Goal: Submit feedback/report problem

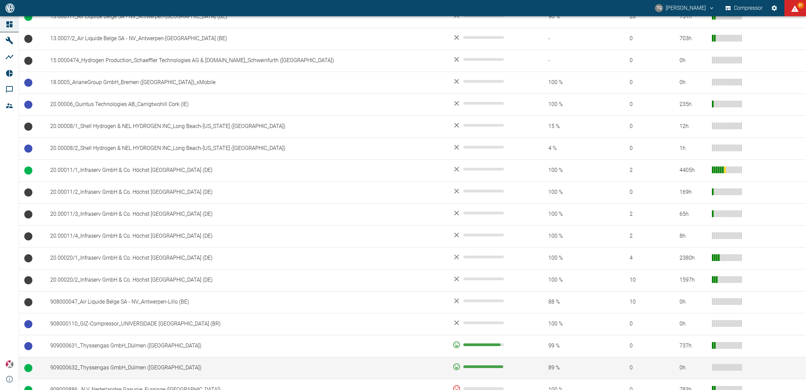
scroll to position [331, 0]
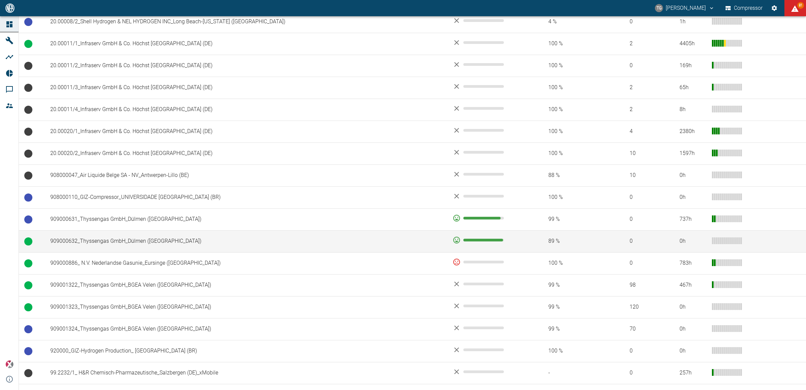
click at [118, 247] on td "909000632_Thyssengas GmbH_Dülmen (DE)" at bounding box center [246, 241] width 402 height 22
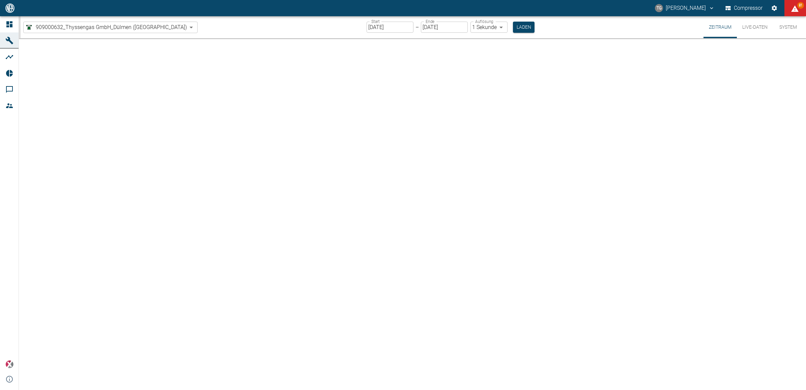
type input "2min"
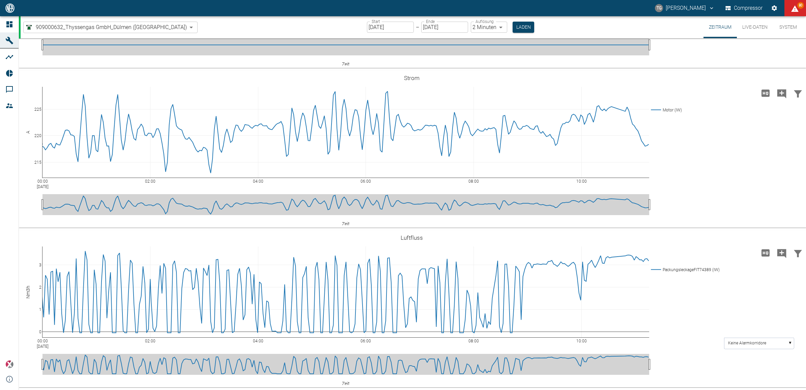
scroll to position [2200, 0]
click at [760, 346] on rect at bounding box center [759, 342] width 70 height 11
click at [741, 371] on rect at bounding box center [759, 367] width 70 height 11
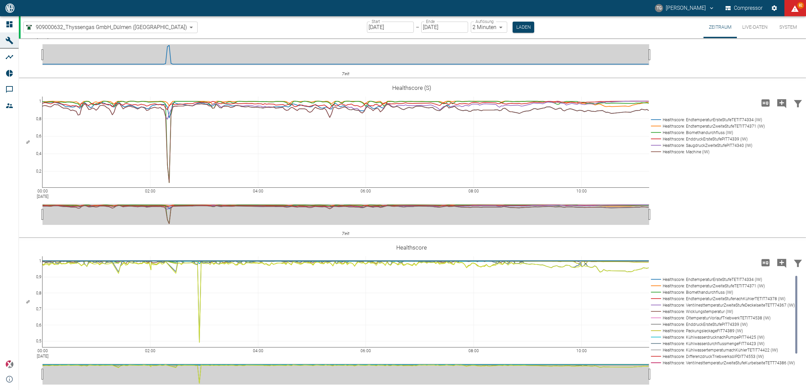
scroll to position [1103, 0]
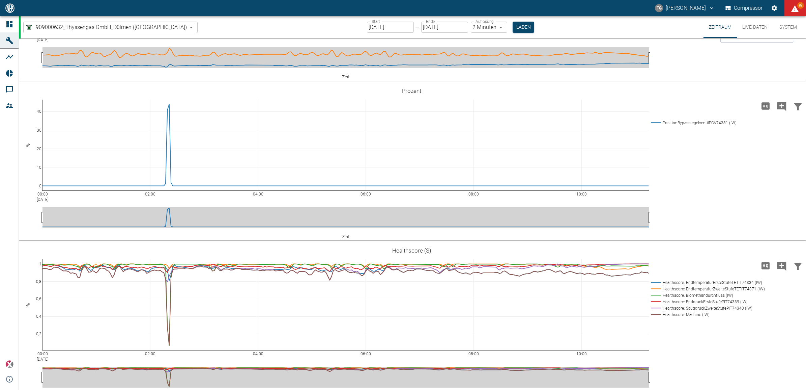
click at [161, 30] on div "909000632_Thyssengas GmbH_Dülmen (DE) 0b3426b3-94af-4b8c-89c1-da57493c099a ​ St…" at bounding box center [414, 27] width 786 height 22
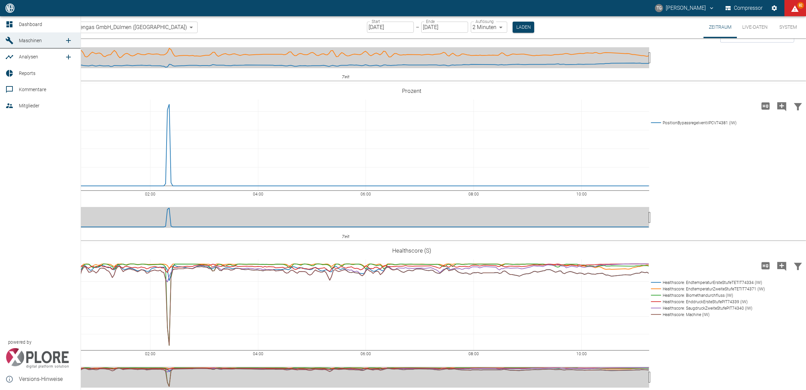
click at [7, 21] on icon at bounding box center [9, 24] width 8 height 8
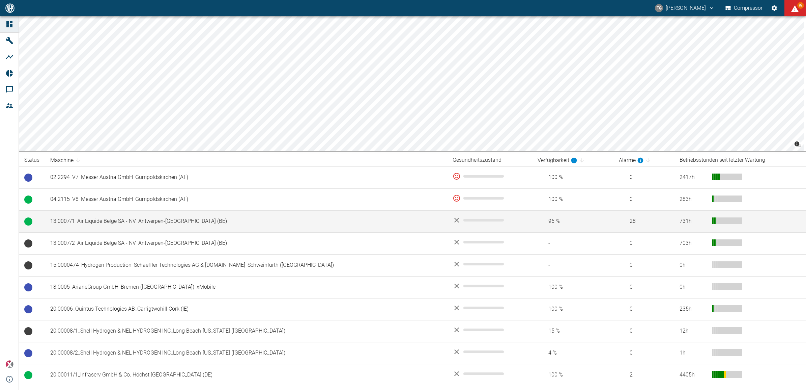
click at [141, 218] on td "13.0007/1_Air Liquide Belge SA - NV_Antwerpen-[GEOGRAPHIC_DATA] (BE)" at bounding box center [246, 221] width 402 height 22
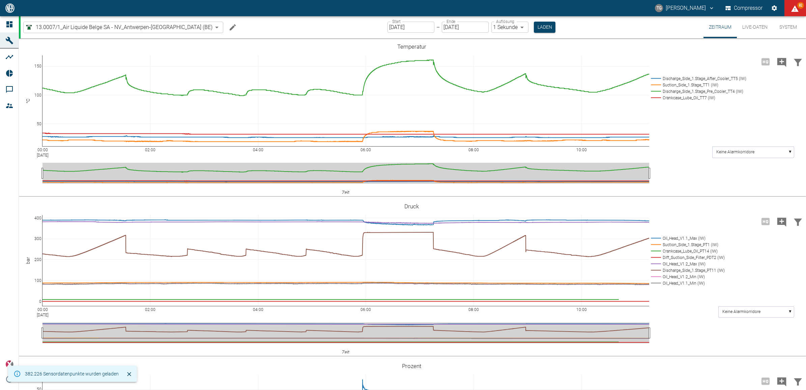
click at [226, 31] on button "Machine bearbeiten" at bounding box center [232, 27] width 13 height 13
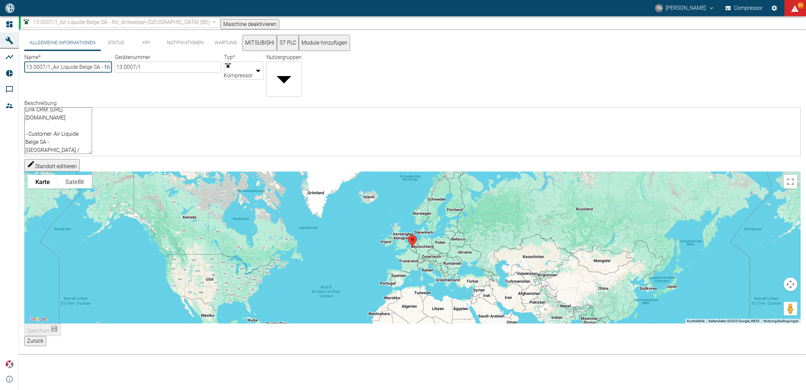
scroll to position [54, 0]
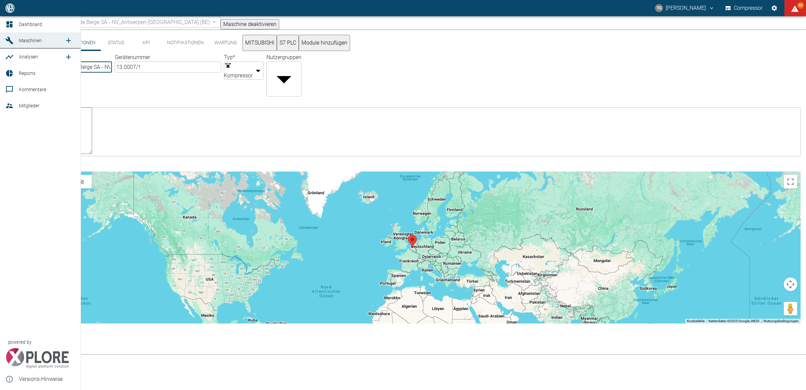
drag, startPoint x: 7, startPoint y: 22, endPoint x: 148, endPoint y: 85, distance: 153.9
click at [7, 22] on icon at bounding box center [9, 24] width 6 height 6
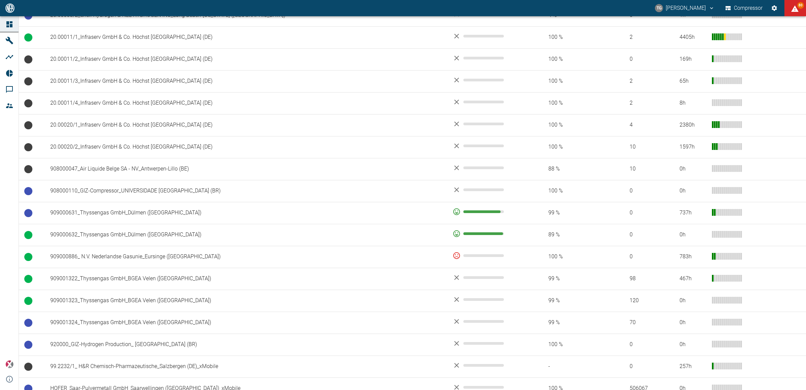
scroll to position [380, 0]
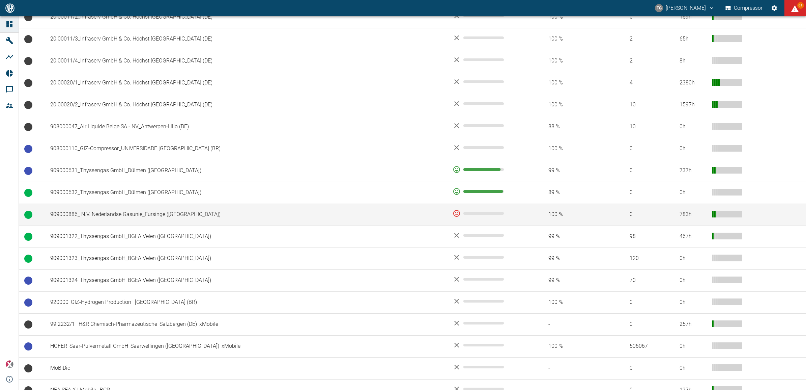
click at [99, 216] on td "909000886_ N.V. Nederlandse Gasunie_Eursinge ([GEOGRAPHIC_DATA])" at bounding box center [246, 214] width 402 height 22
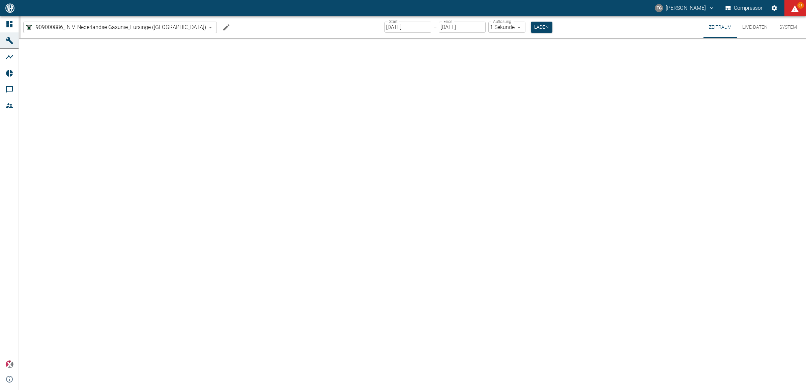
type input "2min"
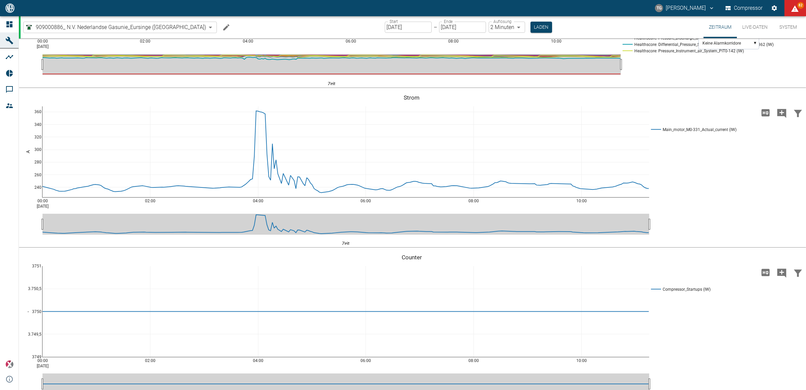
scroll to position [1223, 0]
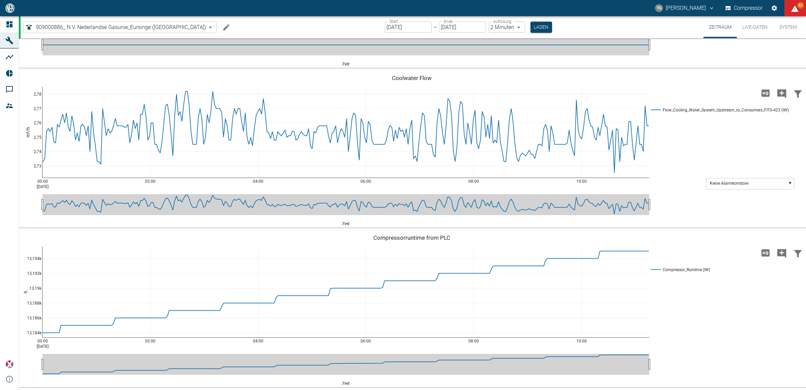
scroll to position [1603, 0]
click at [390, 21] on label "Start" at bounding box center [394, 22] width 8 height 6
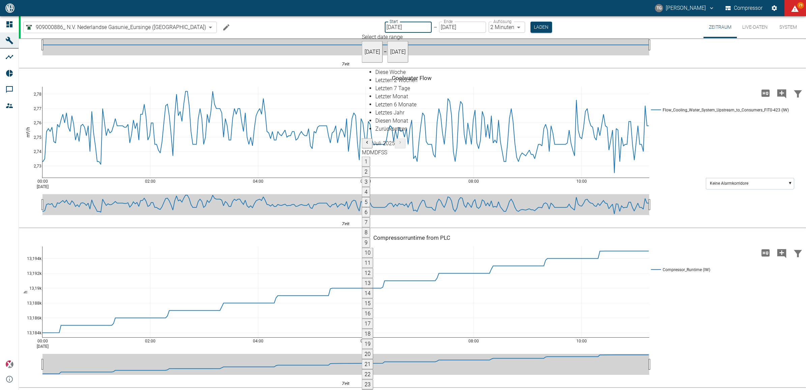
click at [385, 30] on input "[DATE]" at bounding box center [408, 27] width 47 height 11
click at [370, 157] on button "1" at bounding box center [366, 162] width 8 height 10
type input "01.07.2025"
type input "10min"
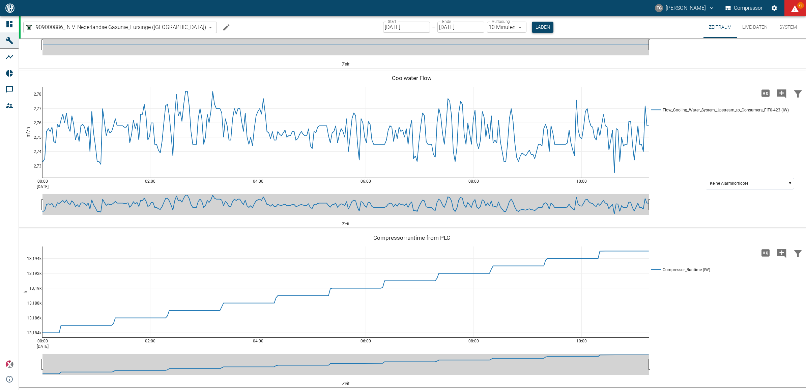
click at [532, 28] on button "Laden" at bounding box center [543, 27] width 22 height 11
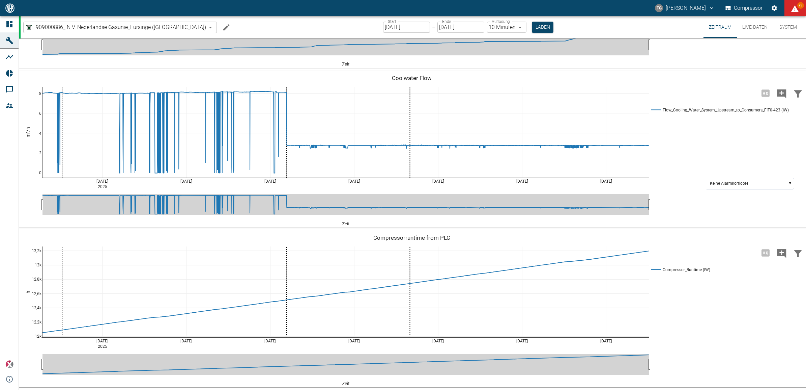
scroll to position [1982, 0]
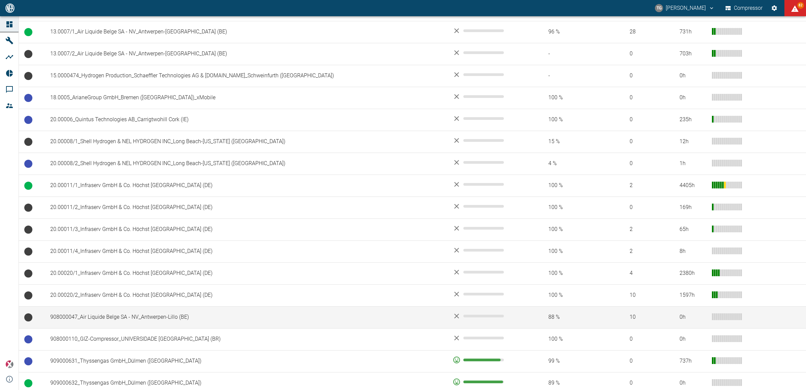
scroll to position [204, 0]
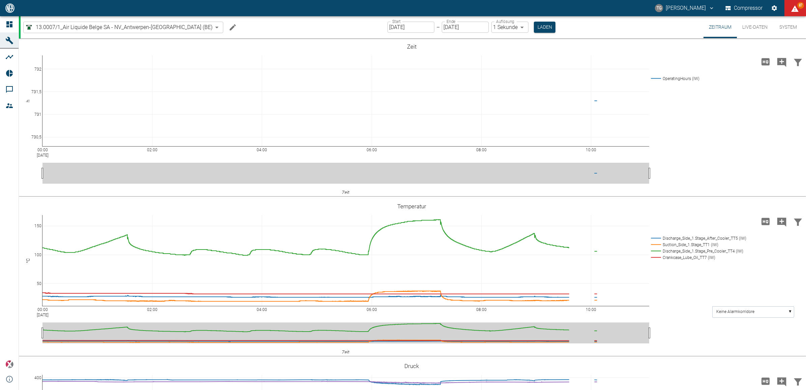
scroll to position [287, 0]
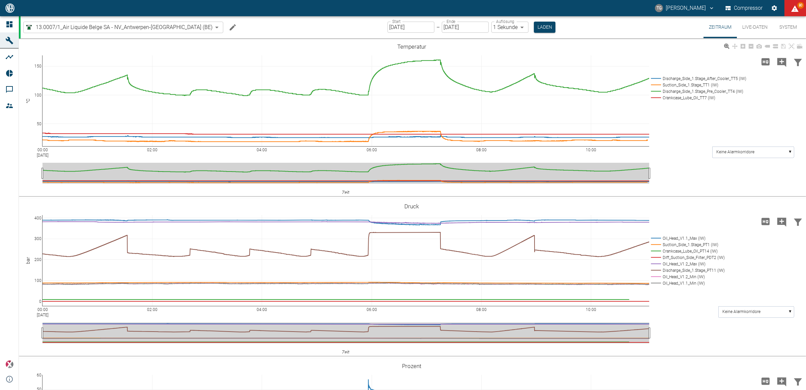
click at [685, 170] on div "00:00 Aug 20, 2025 02:00 04:00 06:00 08:00 10:00 50 100 150 Discharge_Side_1.St…" at bounding box center [412, 118] width 786 height 152
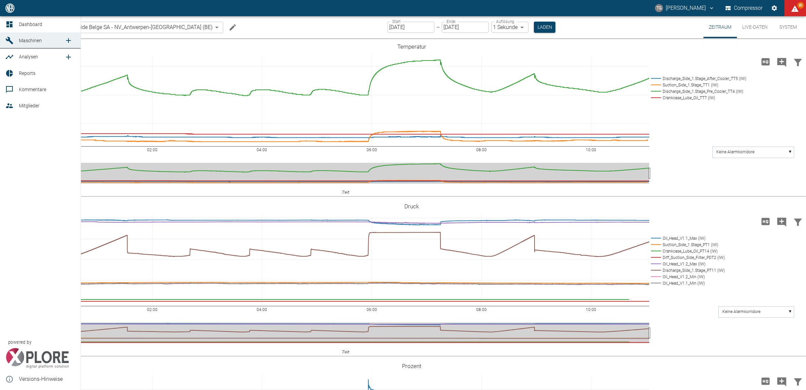
click at [6, 25] on icon at bounding box center [9, 24] width 8 height 8
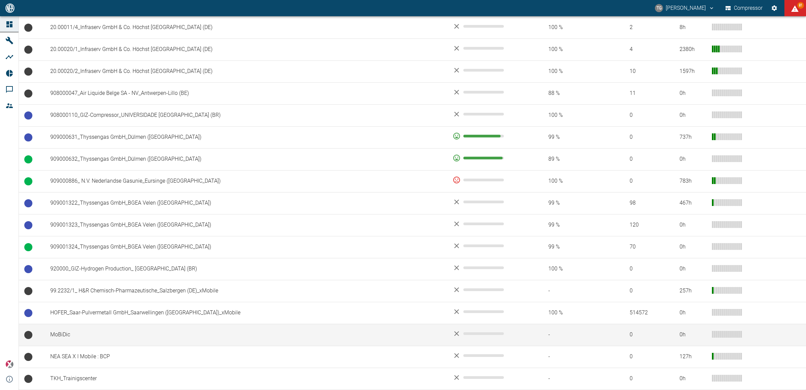
scroll to position [247, 0]
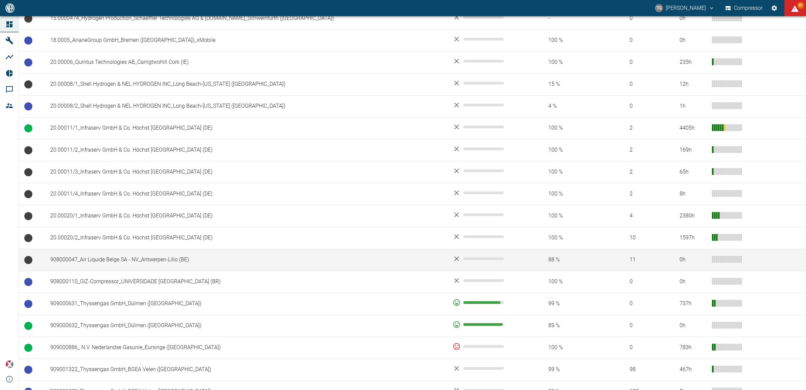
click at [90, 261] on td "908000047_Air Liquide Belge SA - NV_Antwerpen-Lillo (BE)" at bounding box center [246, 260] width 402 height 22
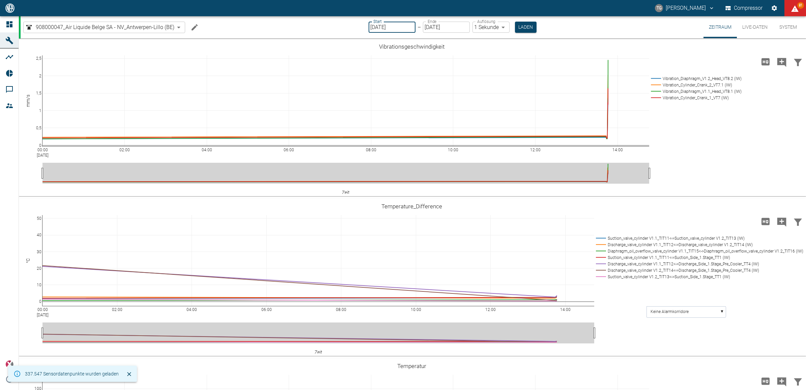
click at [402, 22] on input "[DATE]" at bounding box center [392, 27] width 47 height 11
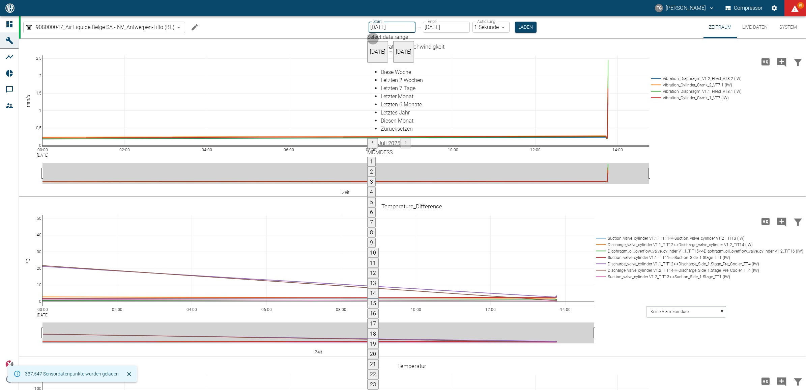
type input "[DATE]"
type input "2min"
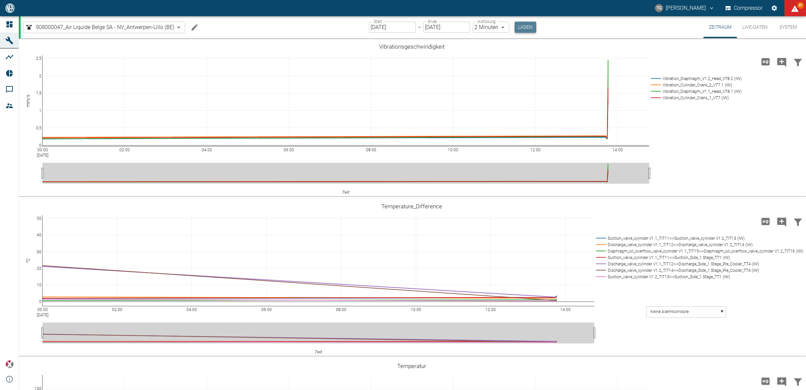
click at [525, 29] on button "Laden" at bounding box center [526, 27] width 22 height 11
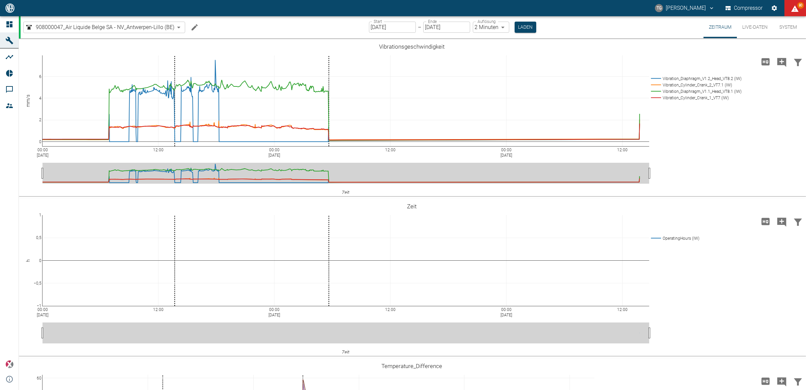
click at [766, 28] on button "Live-Daten" at bounding box center [755, 27] width 36 height 22
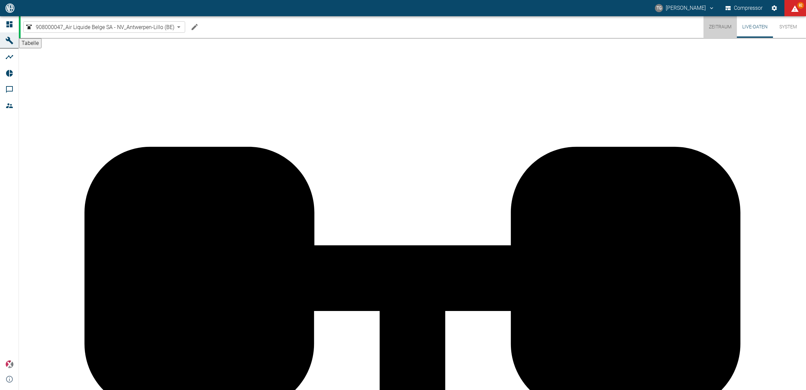
click at [723, 26] on button "Zeitraum" at bounding box center [720, 27] width 33 height 22
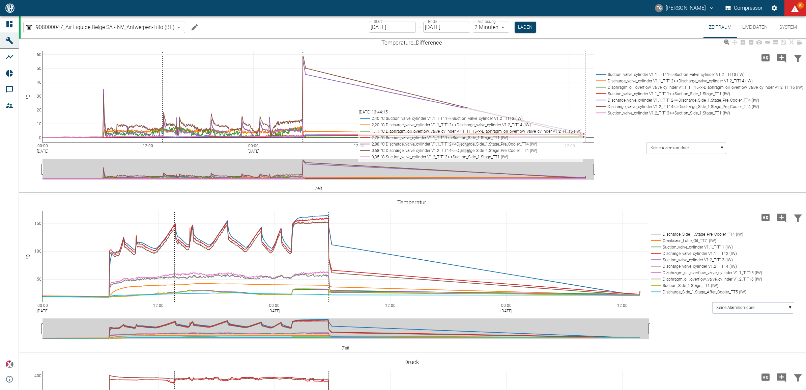
scroll to position [295, 0]
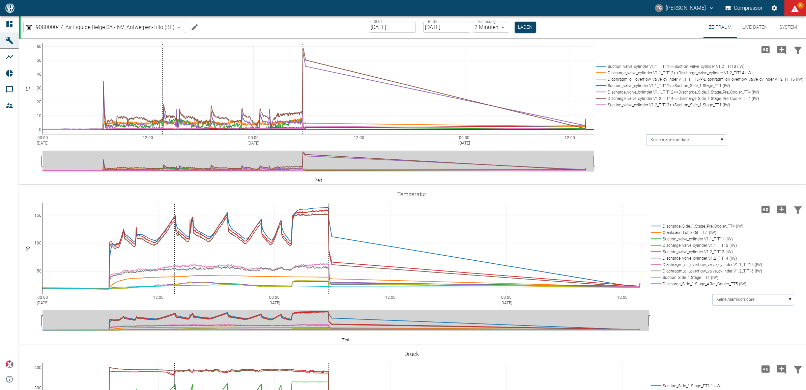
click at [757, 30] on button "Live-Daten" at bounding box center [755, 27] width 36 height 22
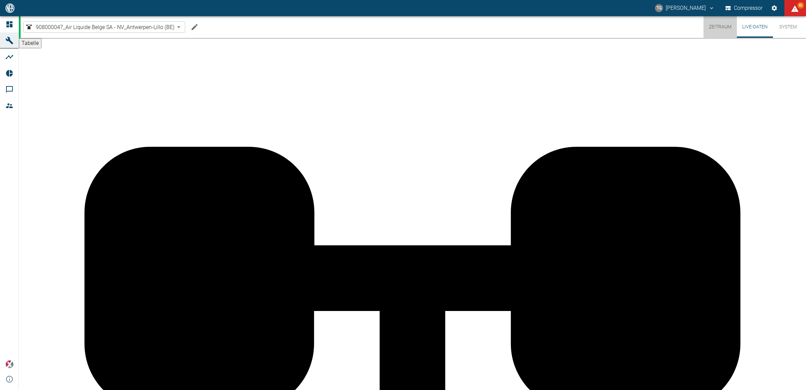
click at [725, 26] on button "Zeitraum" at bounding box center [720, 27] width 33 height 22
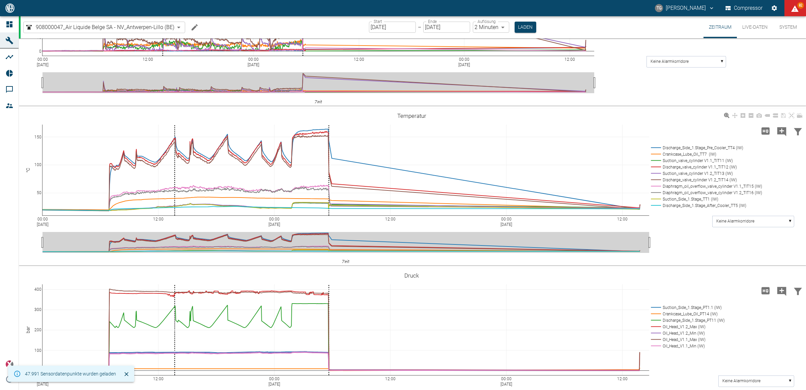
scroll to position [422, 0]
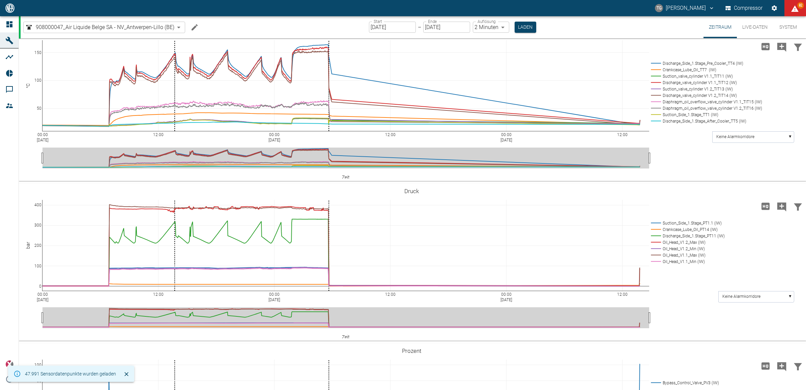
click at [658, 66] on rect at bounding box center [704, 63] width 111 height 6
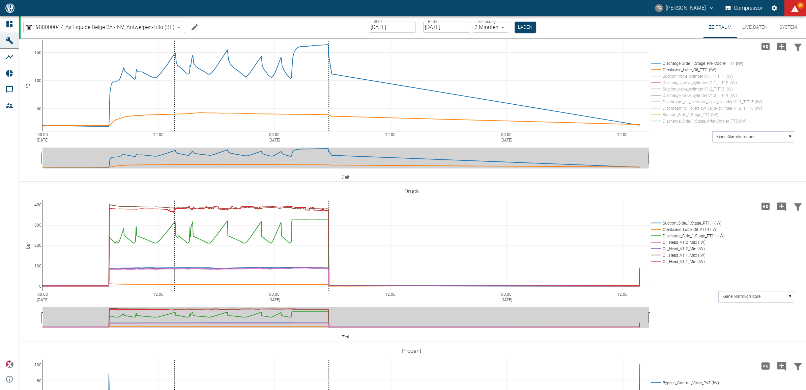
click at [657, 66] on rect at bounding box center [704, 63] width 111 height 6
click at [655, 73] on rect at bounding box center [704, 69] width 111 height 6
click at [656, 66] on rect at bounding box center [704, 63] width 111 height 6
click at [713, 257] on div "00:00 Aug 18, 2025 12:00 00:00 Aug 19, 2025 12:00 00:00 Aug 20, 2025 12:00 0 10…" at bounding box center [412, 262] width 787 height 157
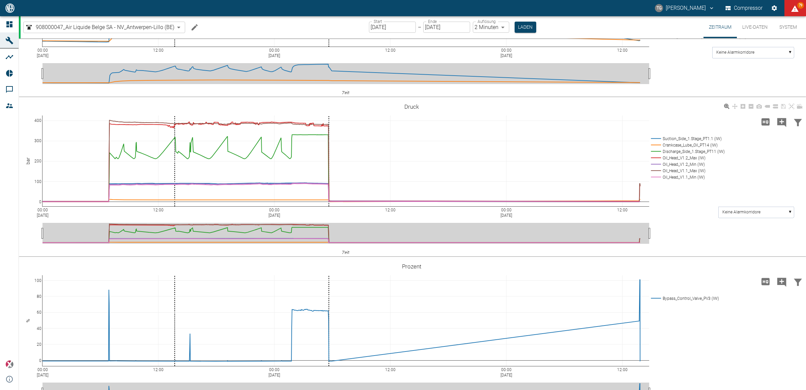
scroll to position [380, 0]
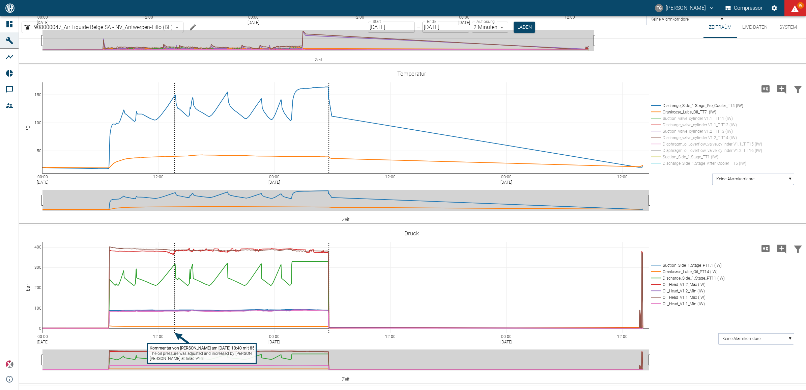
click at [754, 24] on button "Live-Daten" at bounding box center [755, 27] width 36 height 22
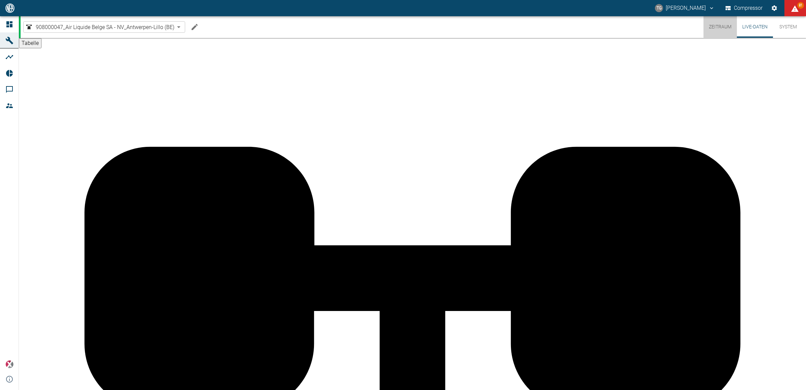
click at [719, 22] on button "Zeitraum" at bounding box center [720, 27] width 33 height 22
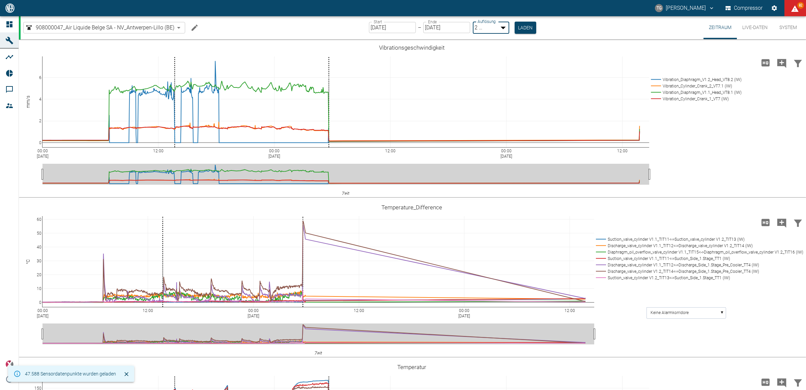
drag, startPoint x: 497, startPoint y: 29, endPoint x: 500, endPoint y: 36, distance: 7.6
click at [497, 29] on body "TG Thomas Gregoir Compressor 82 Dashboard Maschinen Analysen Reports Kommentare…" at bounding box center [403, 195] width 806 height 390
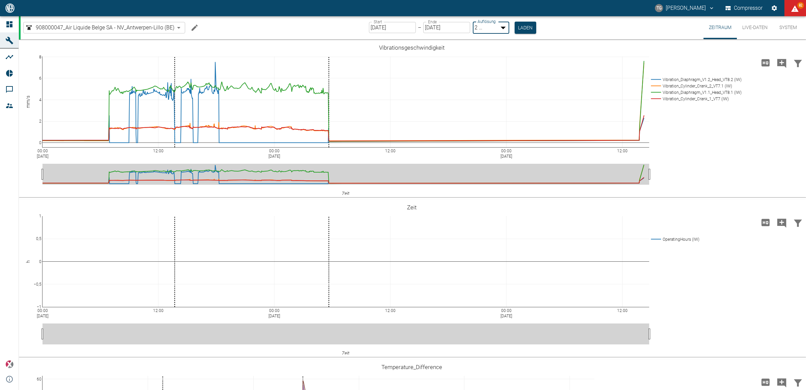
drag, startPoint x: 490, startPoint y: 35, endPoint x: 493, endPoint y: 39, distance: 4.3
type input "1sec"
click at [516, 27] on button "Laden" at bounding box center [526, 27] width 22 height 11
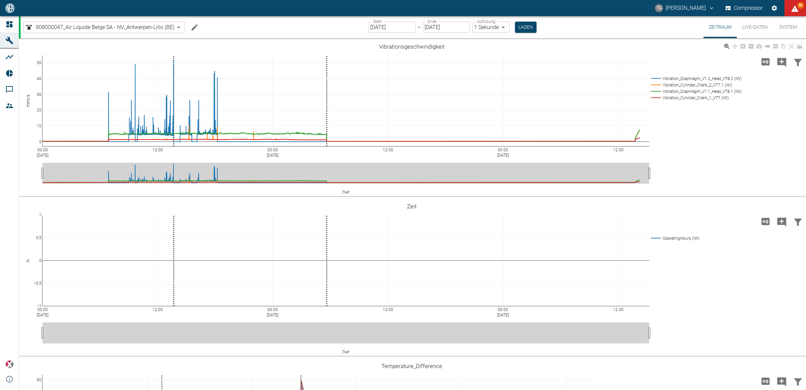
drag, startPoint x: 766, startPoint y: 48, endPoint x: 736, endPoint y: 92, distance: 53.2
click at [766, 48] on icon at bounding box center [767, 46] width 5 height 5
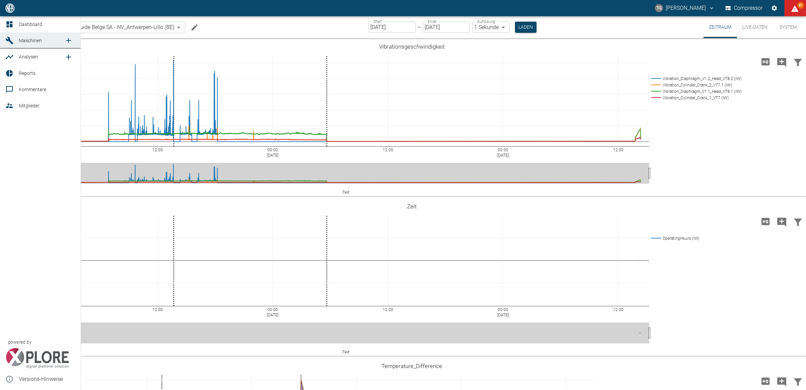
click at [13, 27] on div at bounding box center [10, 24] width 10 height 8
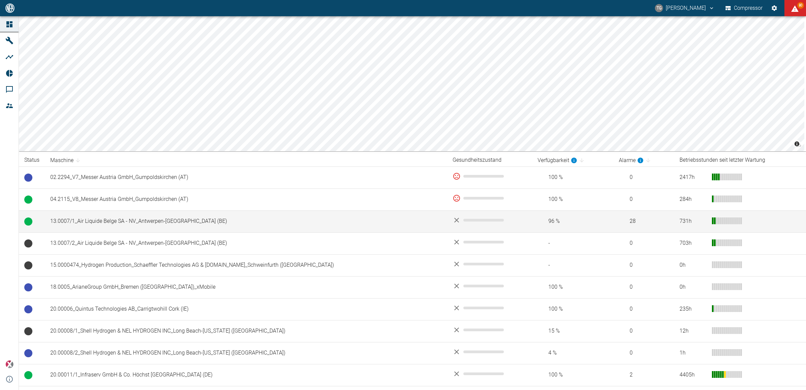
click at [89, 216] on td "13.0007/1_Air Liquide Belge SA - NV_Antwerpen-[GEOGRAPHIC_DATA] (BE)" at bounding box center [246, 221] width 402 height 22
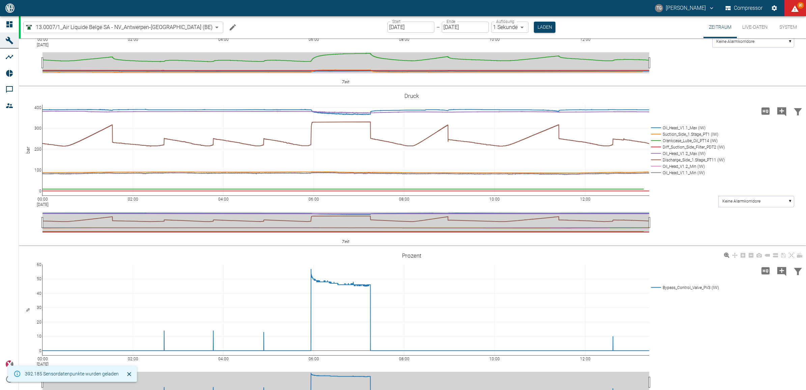
scroll to position [128, 0]
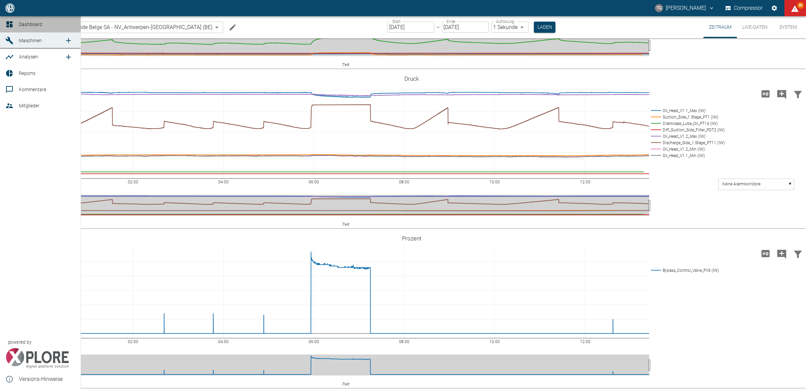
click at [9, 22] on icon at bounding box center [9, 24] width 8 height 8
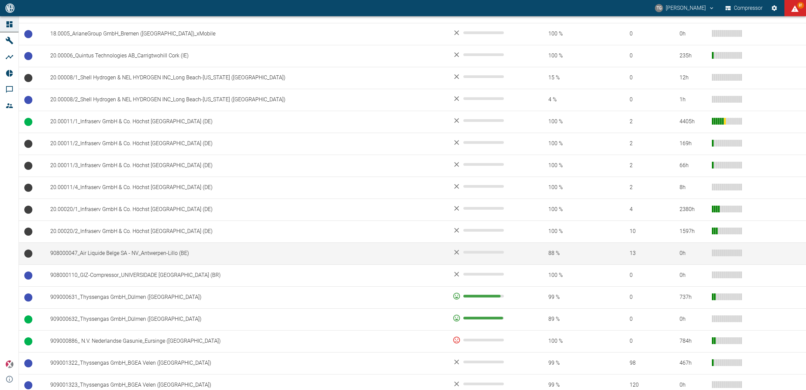
scroll to position [295, 0]
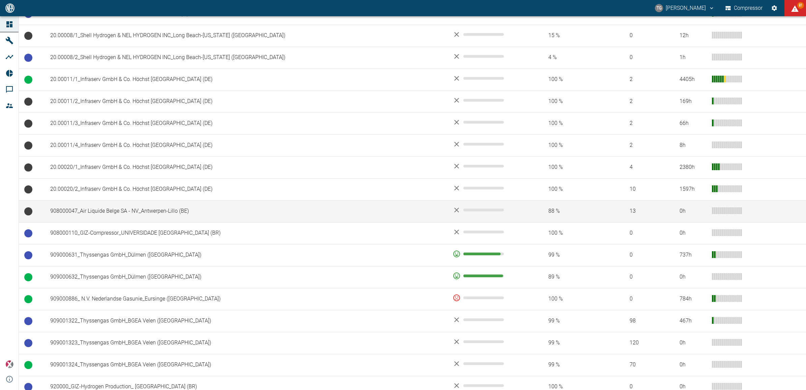
click at [139, 218] on td "908000047_Air Liquide Belge SA - NV_Antwerpen-Lillo (BE)" at bounding box center [246, 211] width 402 height 22
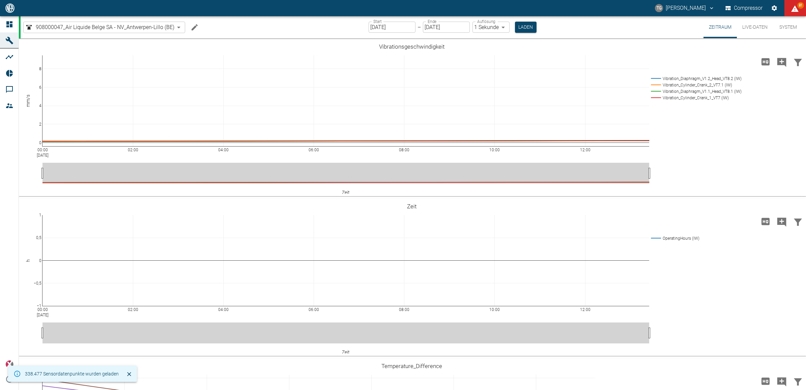
click at [752, 24] on button "Live-Daten" at bounding box center [755, 27] width 36 height 22
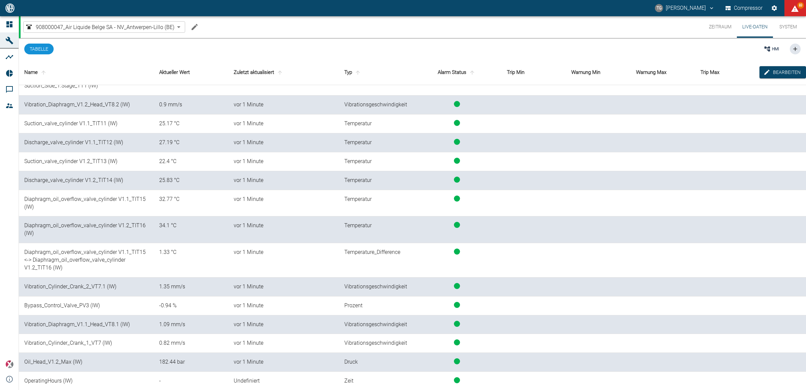
scroll to position [360, 0]
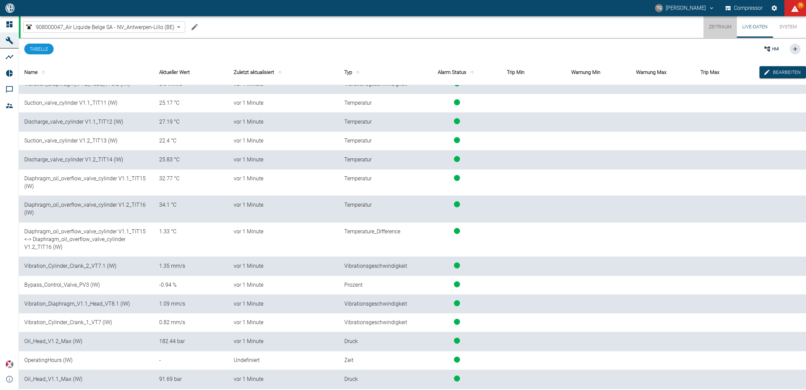
click at [717, 29] on button "Zeitraum" at bounding box center [720, 27] width 33 height 22
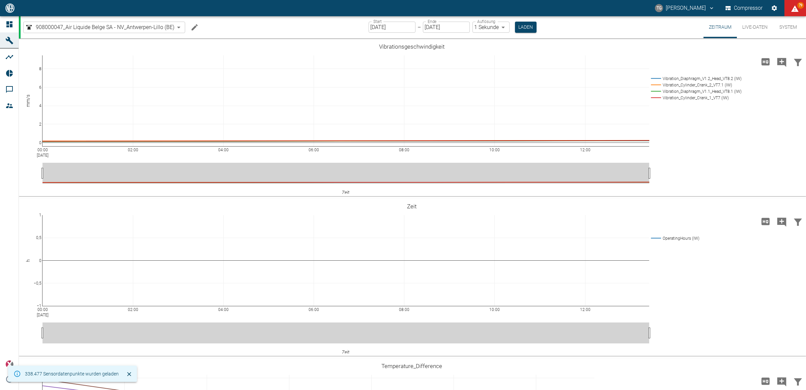
click at [399, 32] on input "[DATE]" at bounding box center [392, 27] width 47 height 11
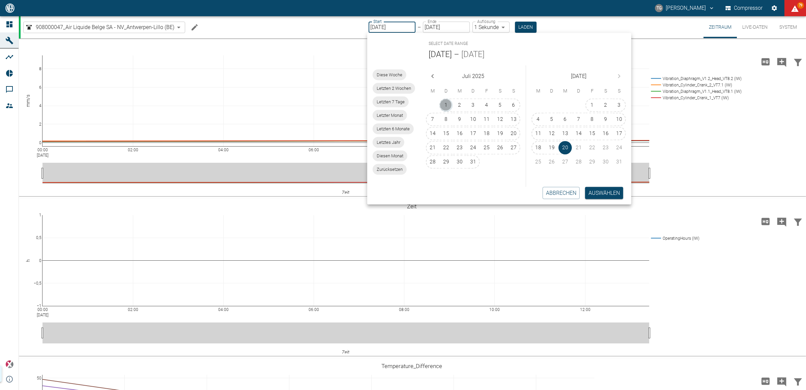
drag, startPoint x: 446, startPoint y: 100, endPoint x: 567, endPoint y: 174, distance: 142.2
click at [447, 100] on button "1" at bounding box center [446, 105] width 13 height 13
type input "01.07.2025"
type input "10min"
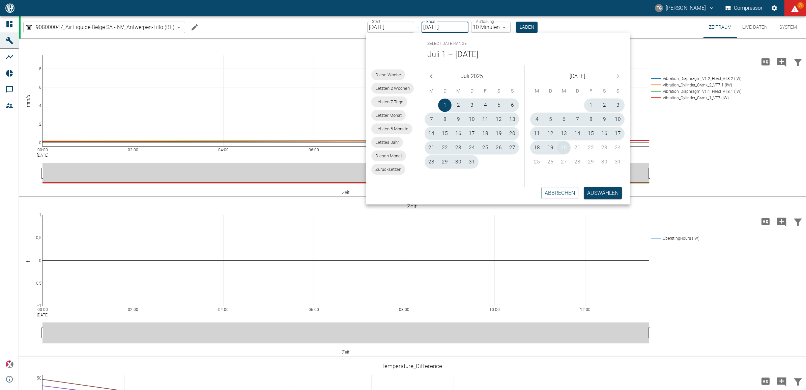
click at [565, 144] on button "20" at bounding box center [563, 147] width 13 height 13
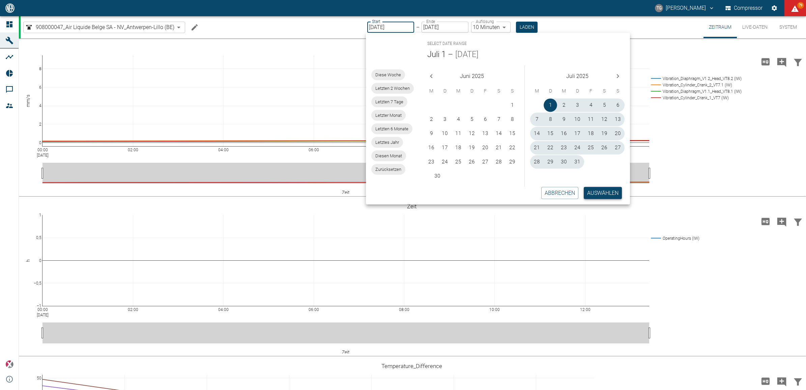
click at [603, 191] on button "Auswählen" at bounding box center [603, 193] width 38 height 12
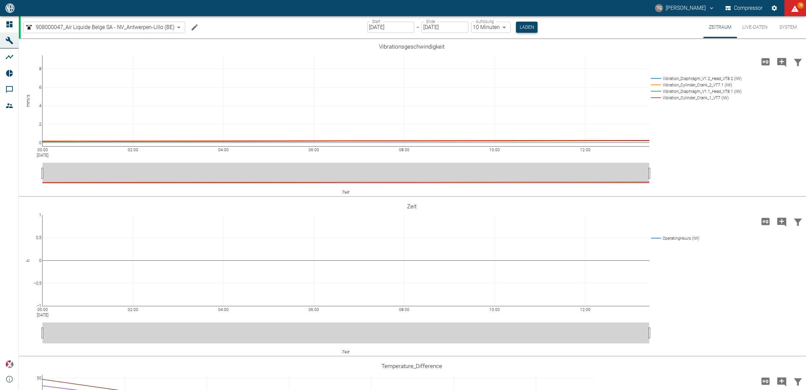
click at [523, 28] on button "Laden" at bounding box center [527, 27] width 22 height 11
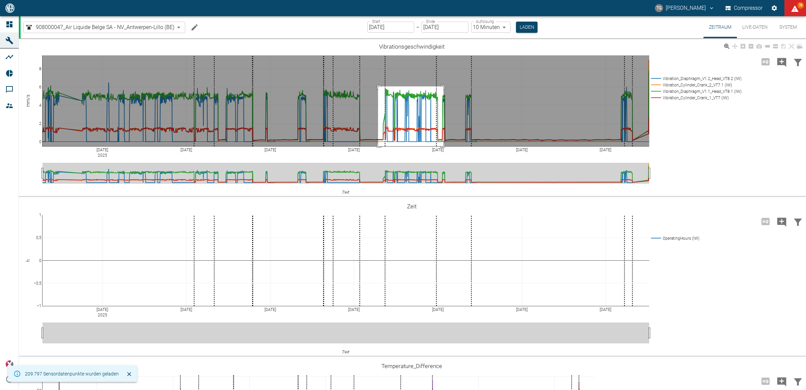
drag, startPoint x: 378, startPoint y: 86, endPoint x: 444, endPoint y: 150, distance: 91.9
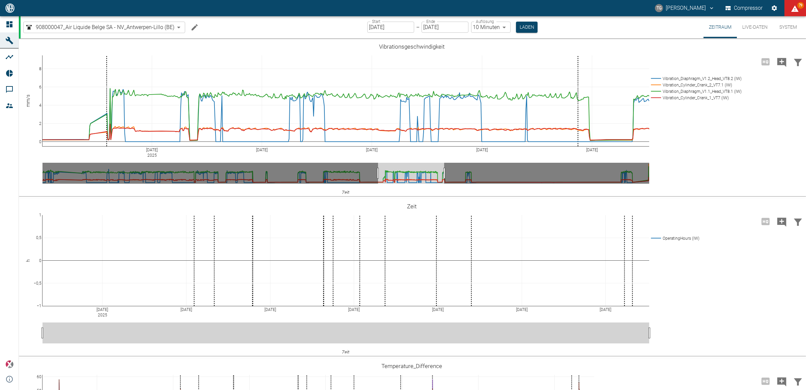
click at [385, 27] on input "01.07.2025" at bounding box center [390, 27] width 47 height 11
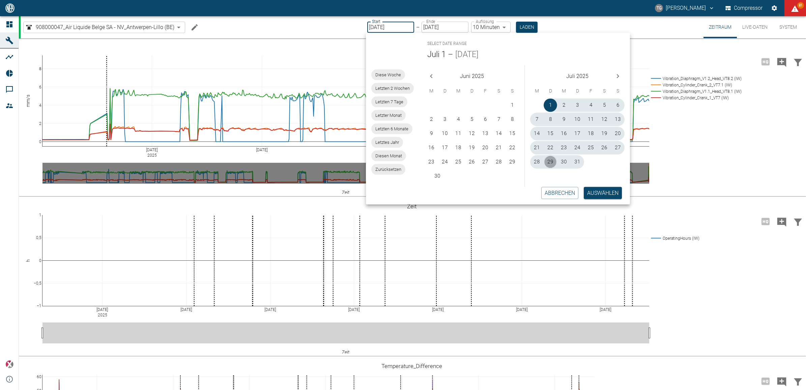
click at [553, 160] on button "29" at bounding box center [550, 161] width 13 height 13
type input "29.07.2025"
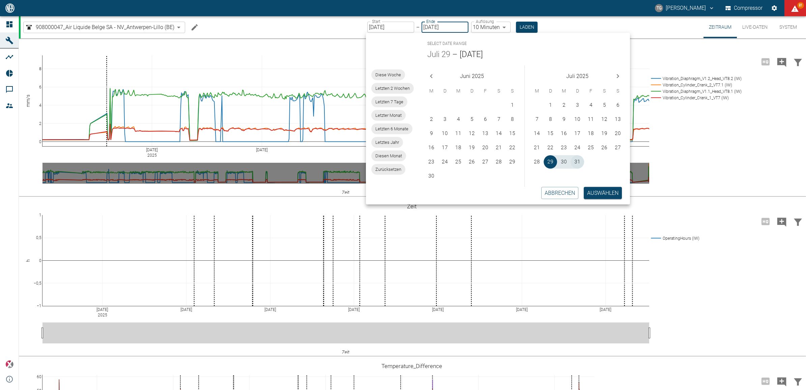
click at [578, 161] on button "31" at bounding box center [577, 161] width 13 height 13
type input "31.07.2025"
click at [596, 191] on button "Auswählen" at bounding box center [603, 193] width 38 height 12
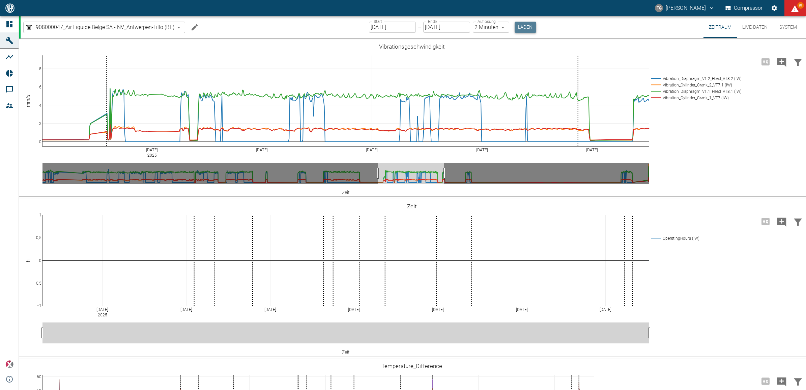
click at [523, 26] on button "Laden" at bounding box center [526, 27] width 22 height 11
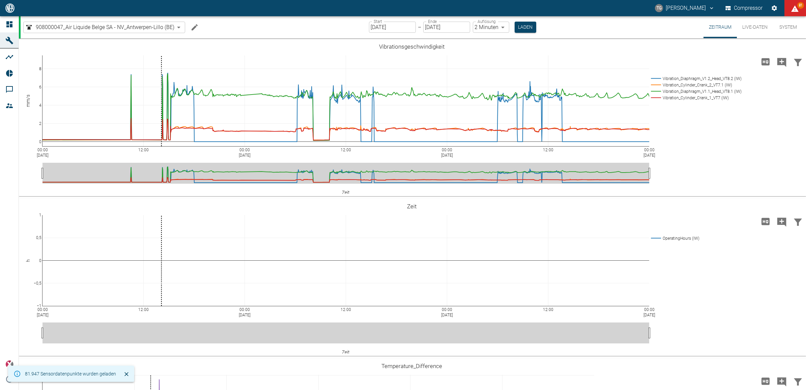
click at [488, 28] on body "TG Thomas Gregoir Compressor 81 Dashboard Maschinen Analysen Reports Kommentare…" at bounding box center [403, 195] width 806 height 390
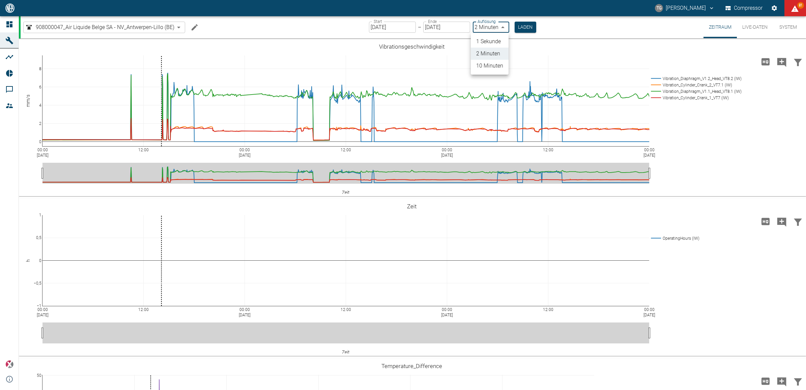
click at [478, 41] on li "1 Sekunde" at bounding box center [490, 41] width 38 height 12
type input "1sec"
click at [529, 27] on button "Laden" at bounding box center [526, 27] width 22 height 11
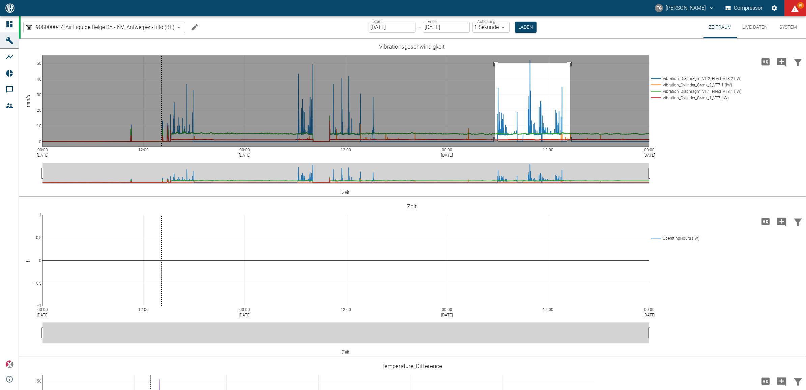
drag, startPoint x: 495, startPoint y: 63, endPoint x: 571, endPoint y: 140, distance: 108.1
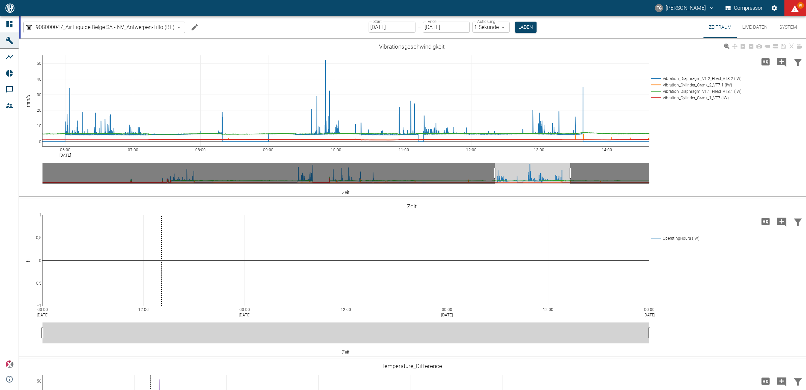
click at [720, 142] on div "06:00 Jul 31, 2025 07:00 08:00 09:00 10:00 11:00 12:00 13:00 14:00 0 10 20 30 4…" at bounding box center [412, 118] width 786 height 152
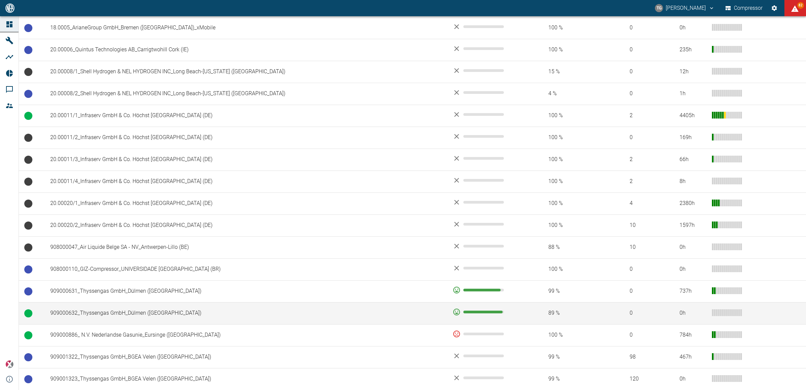
scroll to position [415, 0]
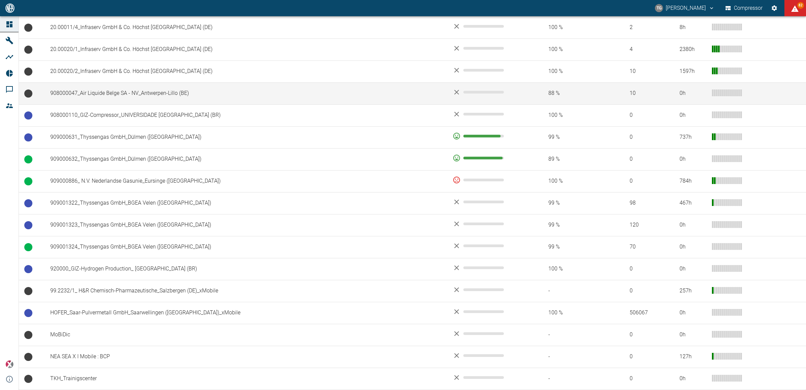
click at [96, 95] on td "908000047_Air Liquide Belge SA - NV_Antwerpen-Lillo (BE)" at bounding box center [246, 93] width 402 height 22
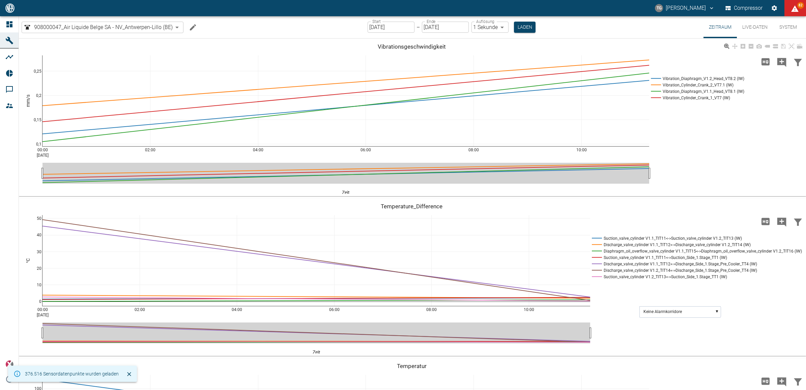
click at [527, 24] on button "Laden" at bounding box center [525, 27] width 22 height 11
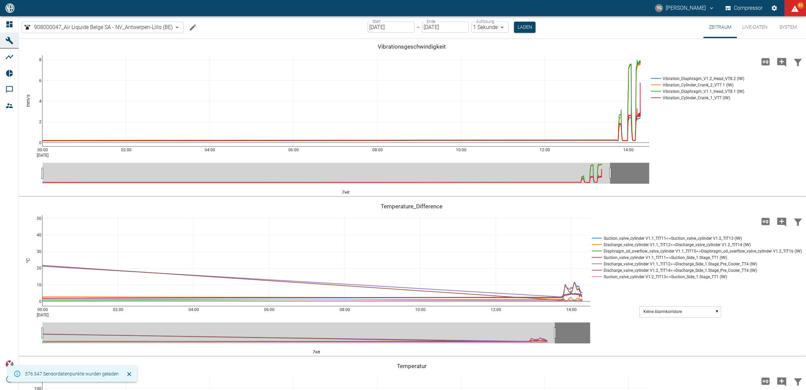
click at [381, 26] on input "[DATE]" at bounding box center [391, 27] width 47 height 11
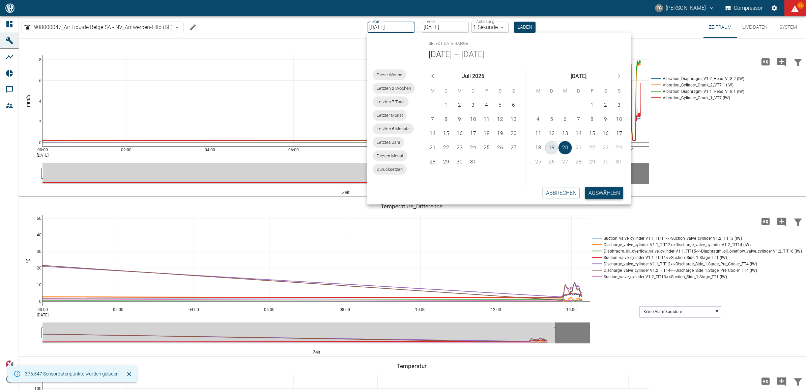
click at [549, 144] on button "19" at bounding box center [551, 147] width 13 height 13
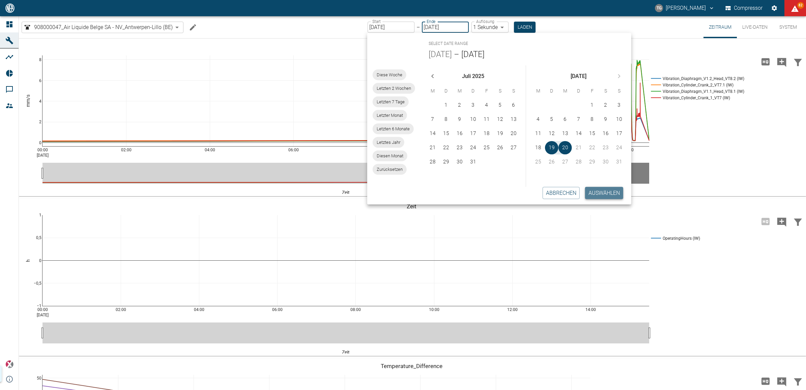
click at [598, 198] on button "Auswählen" at bounding box center [604, 193] width 38 height 12
type input "[DATE]"
type input "2min"
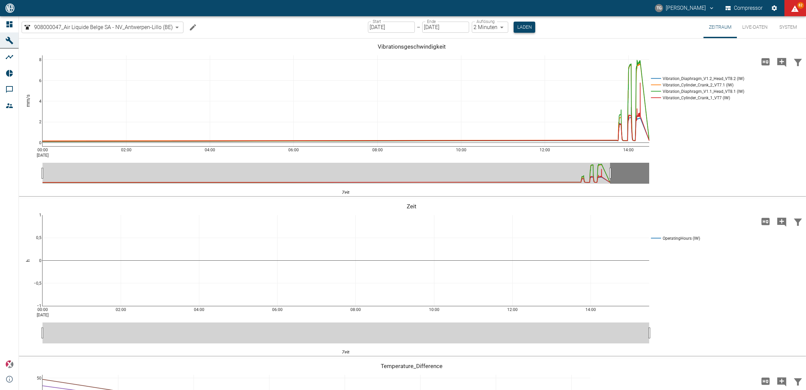
click at [520, 22] on button "Laden" at bounding box center [525, 27] width 22 height 11
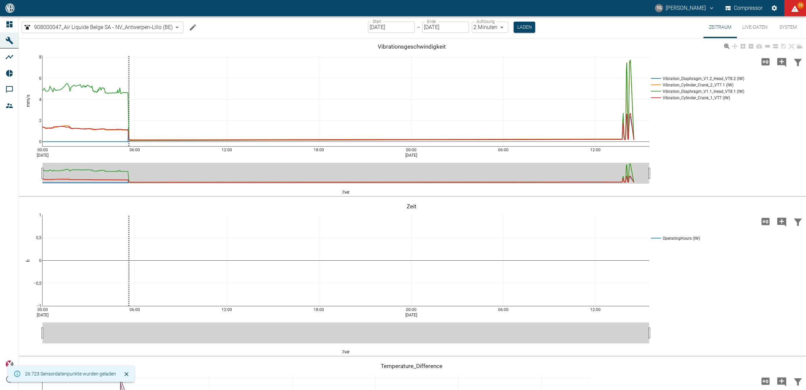
click at [691, 90] on rect at bounding box center [696, 91] width 94 height 6
click at [658, 85] on rect at bounding box center [696, 85] width 94 height 6
click at [656, 78] on rect at bounding box center [696, 78] width 94 height 6
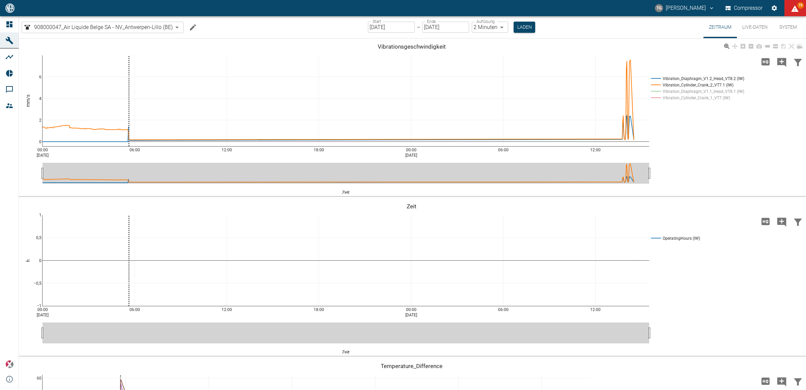
click at [653, 82] on rect at bounding box center [696, 85] width 94 height 6
click at [657, 85] on rect at bounding box center [696, 85] width 94 height 6
click at [763, 62] on icon "Hohe Auflösung" at bounding box center [766, 61] width 8 height 7
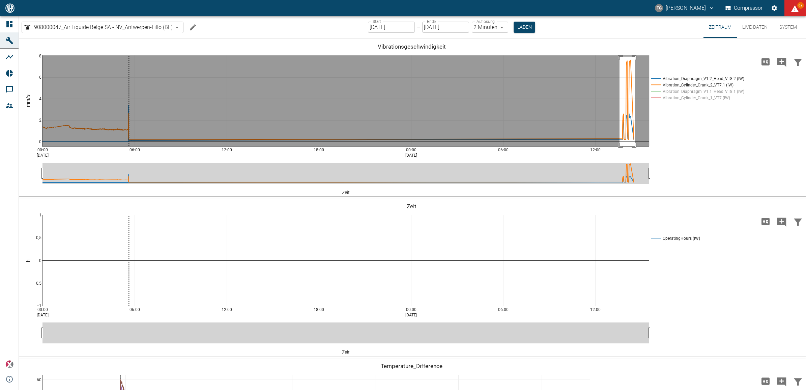
drag, startPoint x: 620, startPoint y: 57, endPoint x: 635, endPoint y: 151, distance: 95.7
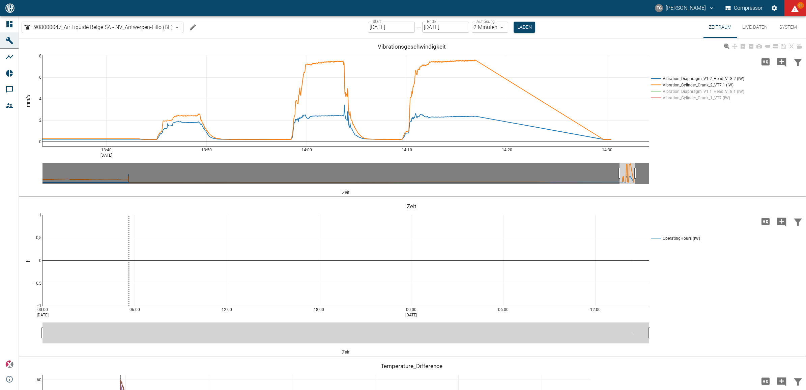
click at [711, 93] on rect at bounding box center [696, 91] width 94 height 6
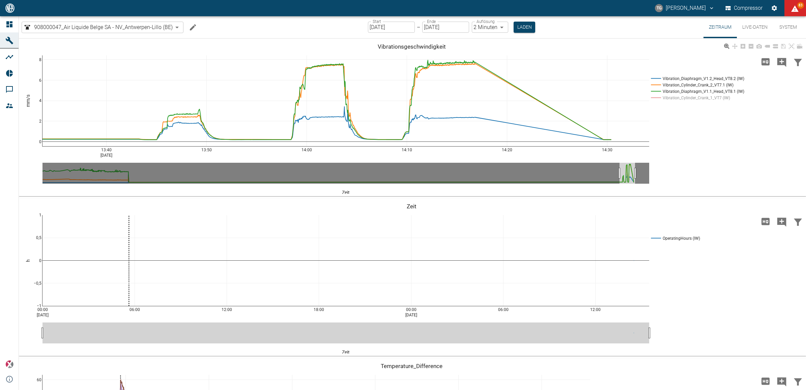
click at [711, 98] on rect at bounding box center [696, 97] width 94 height 6
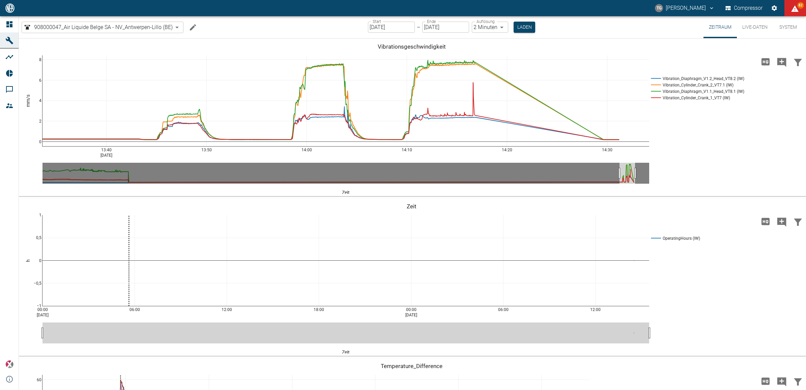
click at [386, 30] on input "19.08.2025" at bounding box center [391, 27] width 47 height 11
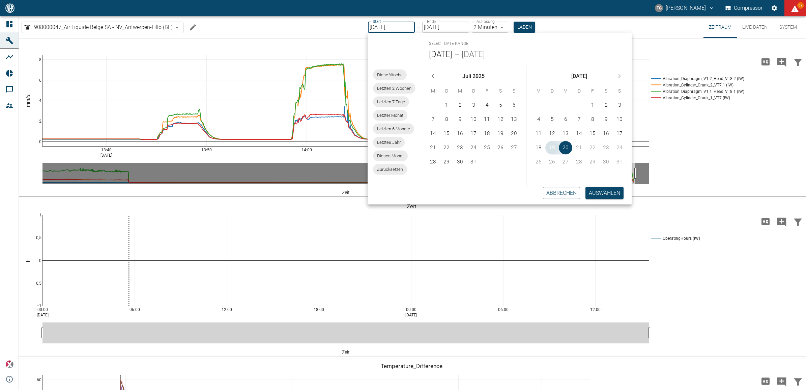
click at [553, 145] on button "19" at bounding box center [552, 147] width 13 height 13
drag, startPoint x: 553, startPoint y: 145, endPoint x: 579, endPoint y: 201, distance: 61.1
click at [554, 145] on button "19" at bounding box center [552, 147] width 13 height 13
type input "19.08.2025"
click at [591, 194] on button "Auswählen" at bounding box center [605, 193] width 38 height 12
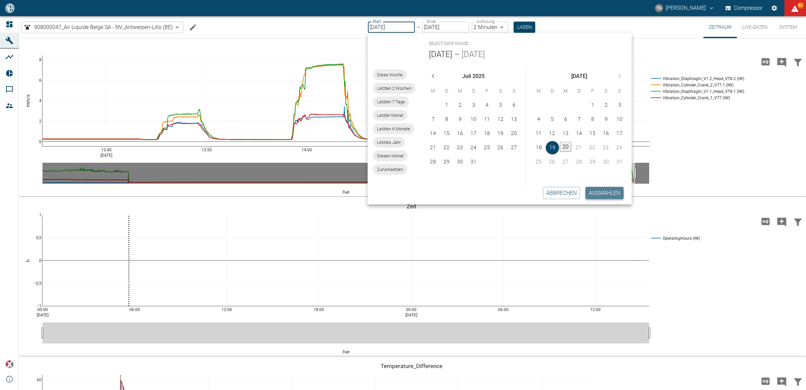
type input "1sec"
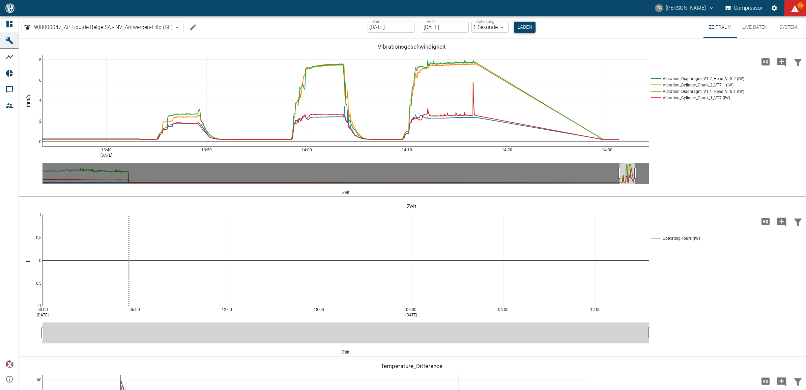
click at [527, 31] on button "Laden" at bounding box center [525, 27] width 22 height 11
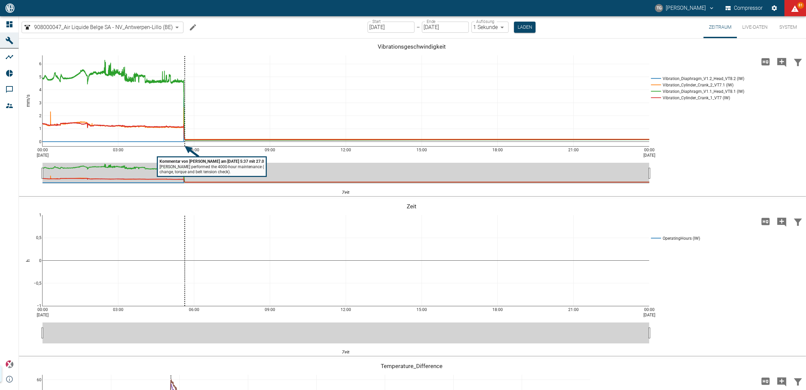
click at [371, 29] on input "19.08.2025" at bounding box center [391, 27] width 47 height 11
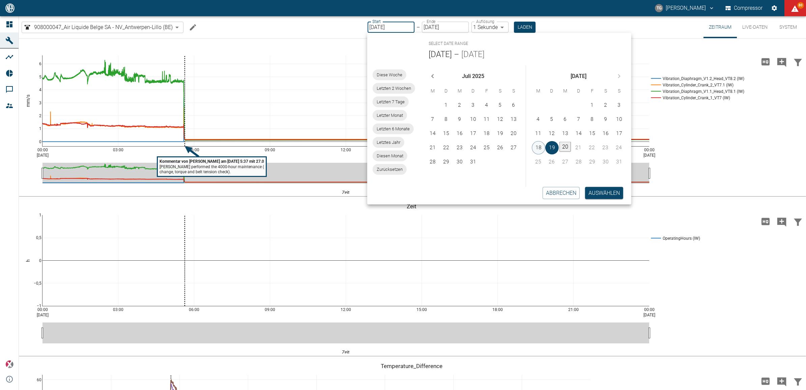
click at [541, 145] on button "18" at bounding box center [538, 147] width 13 height 13
type input "18.08.2025"
click at [591, 193] on button "Auswählen" at bounding box center [604, 193] width 38 height 12
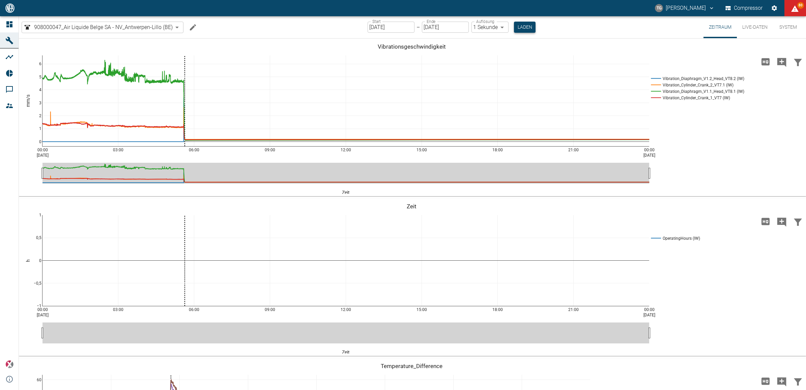
click at [525, 29] on button "Laden" at bounding box center [525, 27] width 22 height 11
click at [520, 28] on button "Laden" at bounding box center [525, 27] width 22 height 11
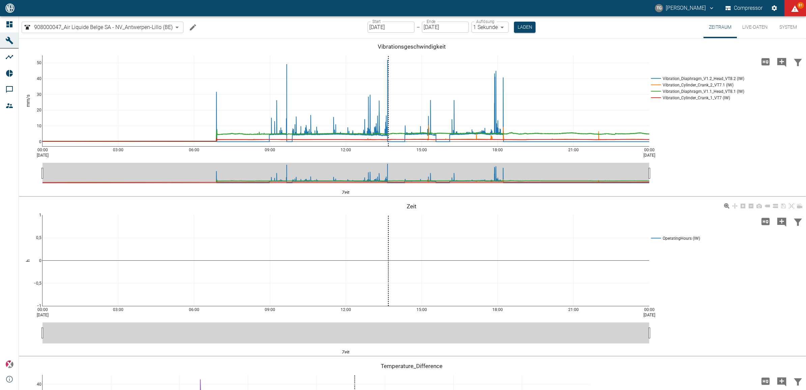
click at [721, 278] on div "00:00 Aug 18, 2025 03:00 06:00 09:00 12:00 15:00 18:00 21:00 00:00 Aug 19, 2025…" at bounding box center [412, 277] width 786 height 152
click at [756, 24] on button "Live-Daten" at bounding box center [755, 27] width 36 height 22
click at [752, 27] on button "Live-Daten" at bounding box center [755, 27] width 36 height 22
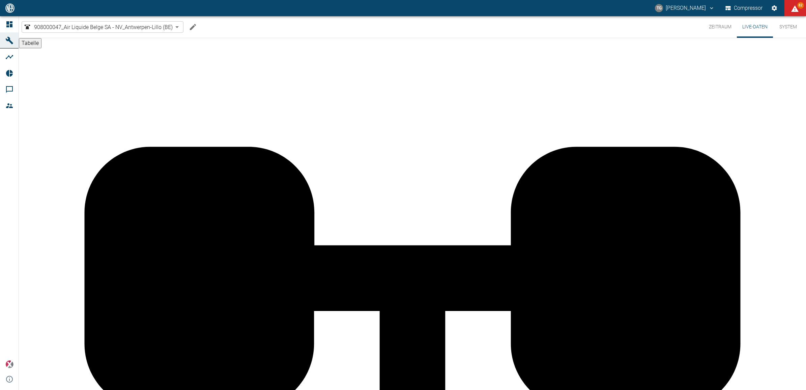
click at [715, 26] on button "Zeitraum" at bounding box center [720, 27] width 33 height 22
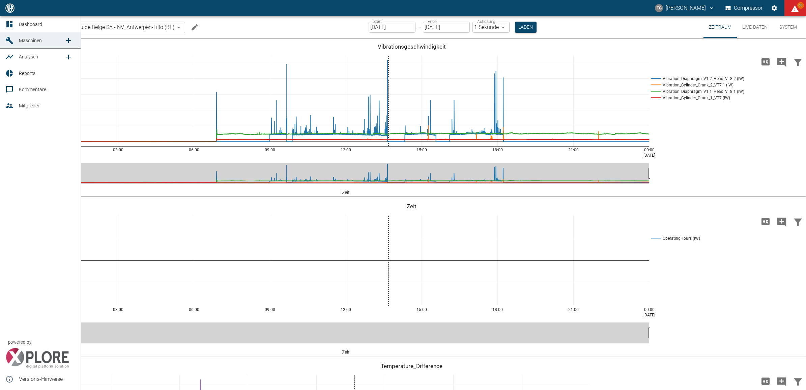
click at [24, 38] on span "Maschinen" at bounding box center [30, 40] width 23 height 5
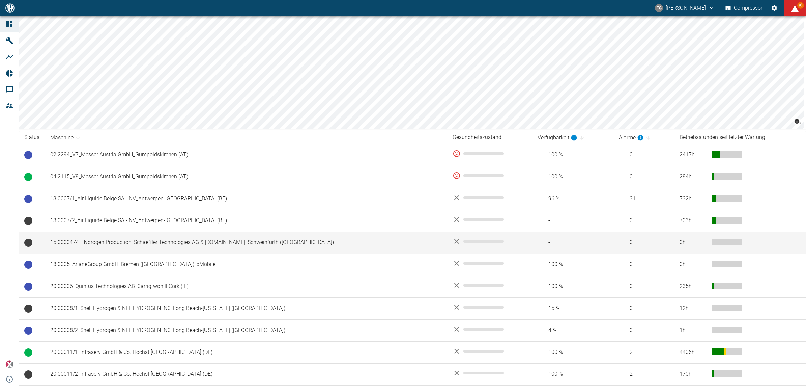
scroll to position [42, 0]
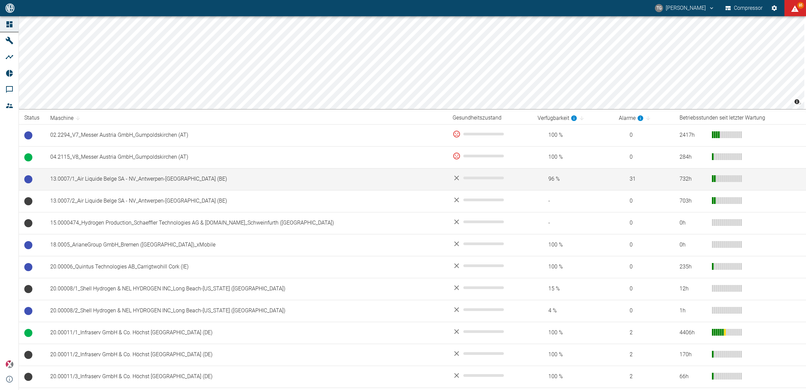
click at [132, 184] on td "13.0007/1_Air Liquide Belge SA - NV_Antwerpen-[GEOGRAPHIC_DATA] (BE)" at bounding box center [246, 179] width 402 height 22
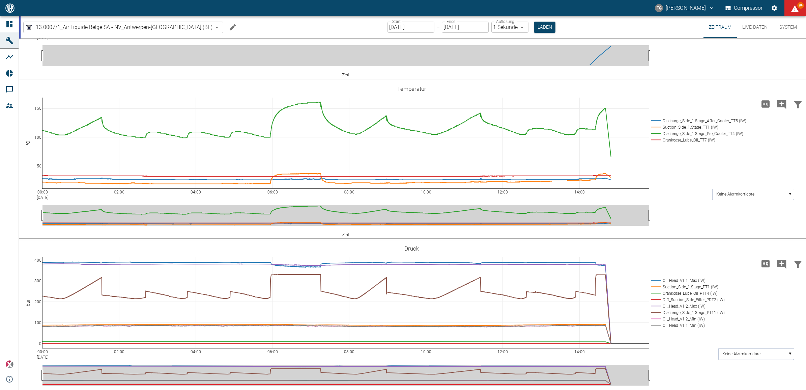
scroll to position [118, 0]
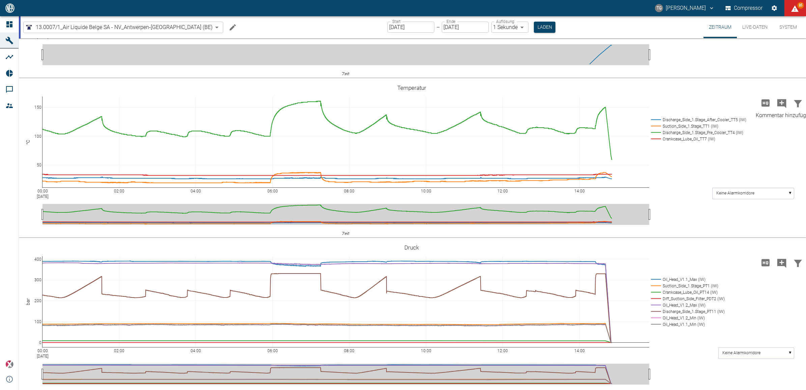
click at [780, 102] on icon "Kommentar hinzufügen" at bounding box center [782, 103] width 11 height 11
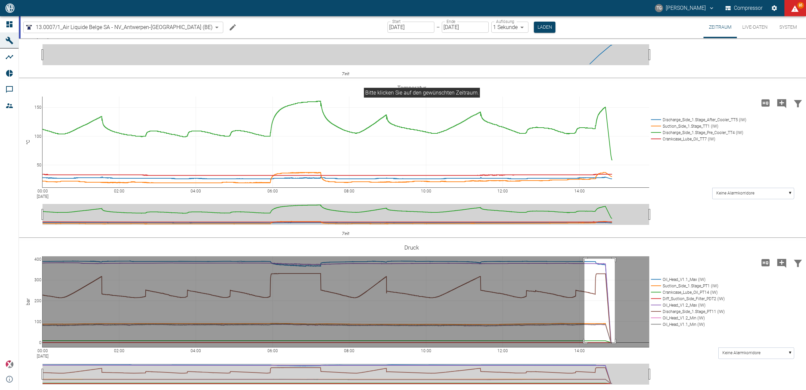
drag, startPoint x: 585, startPoint y: 258, endPoint x: 620, endPoint y: 357, distance: 104.9
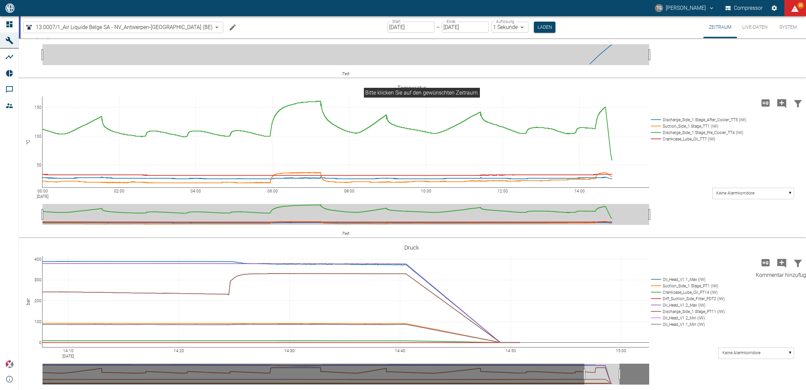
click at [780, 260] on icon "Kommentar hinzufügen" at bounding box center [782, 263] width 11 height 11
click at [738, 261] on button "Weiter" at bounding box center [748, 262] width 20 height 10
paste textarea "The compressor was shut down because the rupture disc on the cooler burst."
type textarea "The compressor was shut down because the rupture disc on the cooler burst."
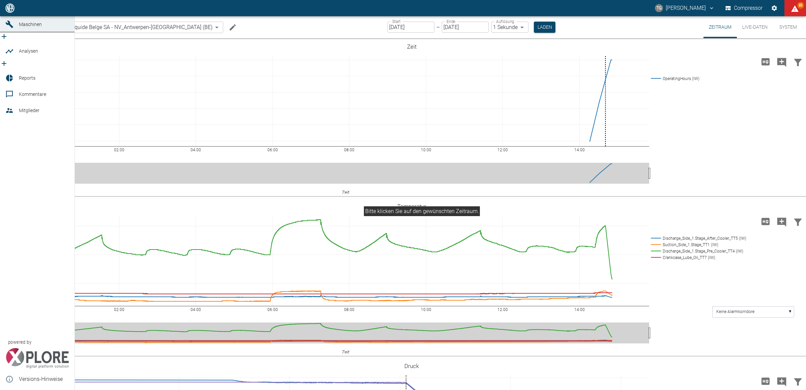
click at [5, 12] on icon at bounding box center [9, 8] width 8 height 8
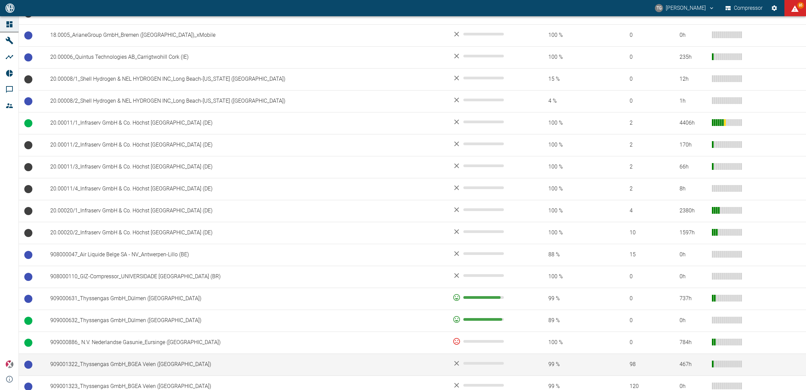
scroll to position [337, 0]
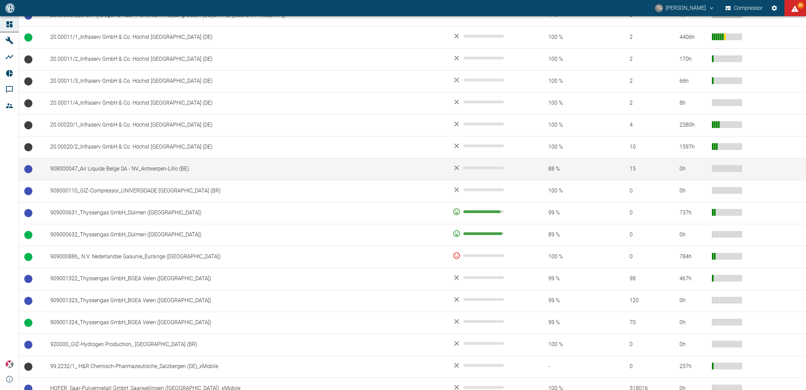
click at [78, 169] on td "908000047_Air Liquide Belge SA - NV_Antwerpen-Lillo (BE)" at bounding box center [246, 169] width 402 height 22
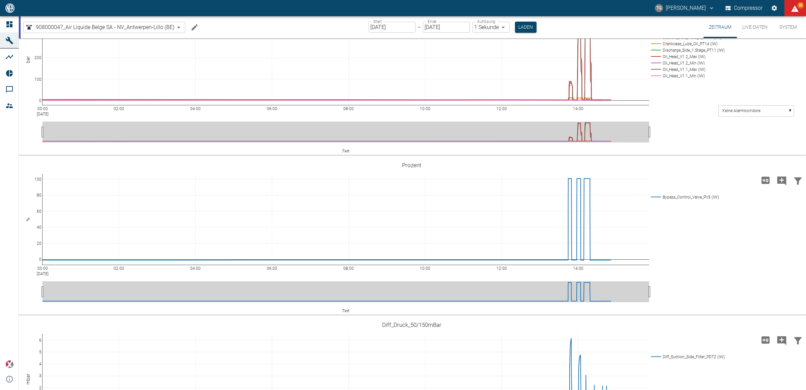
scroll to position [590, 0]
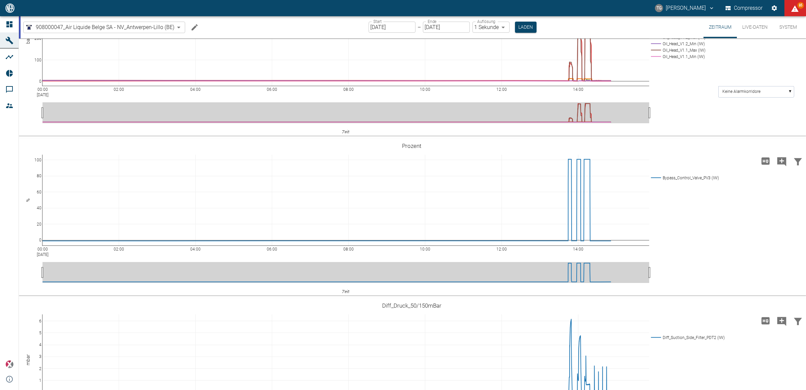
click at [758, 22] on button "Live-Daten" at bounding box center [755, 27] width 36 height 22
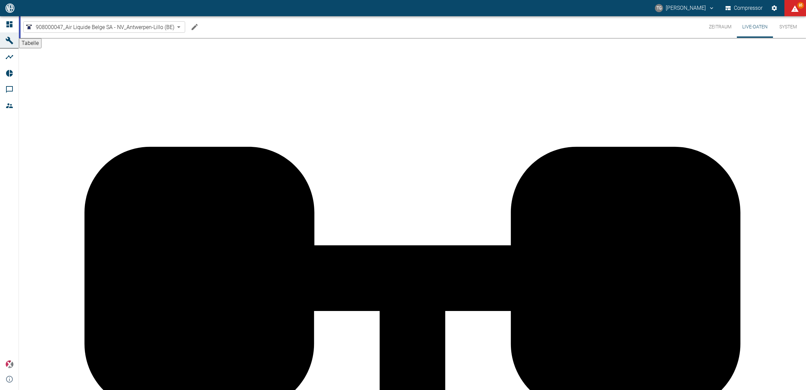
click at [719, 25] on button "Zeitraum" at bounding box center [720, 27] width 33 height 22
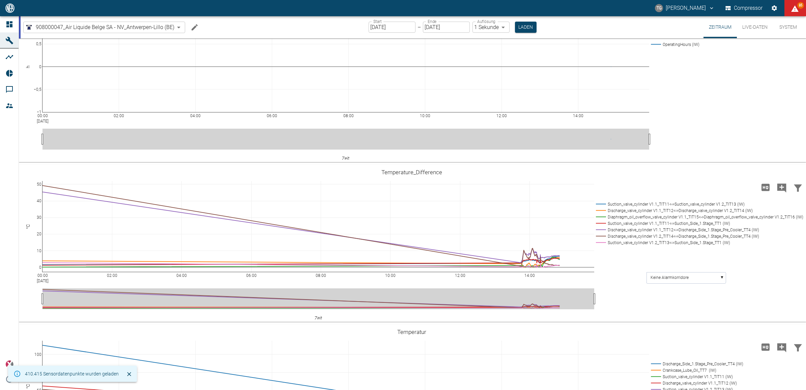
scroll to position [253, 0]
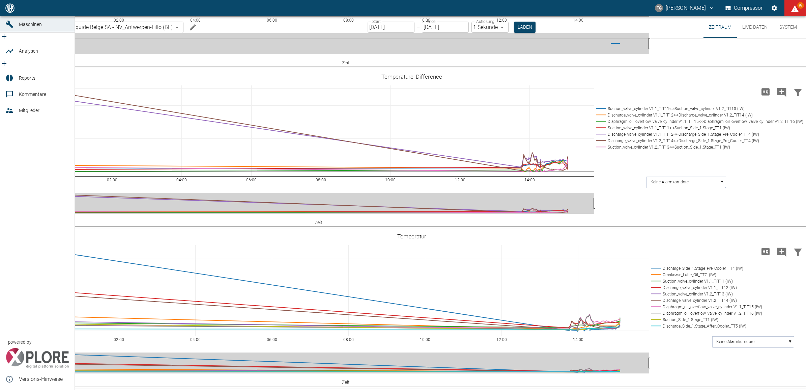
click at [6, 12] on icon at bounding box center [9, 8] width 8 height 8
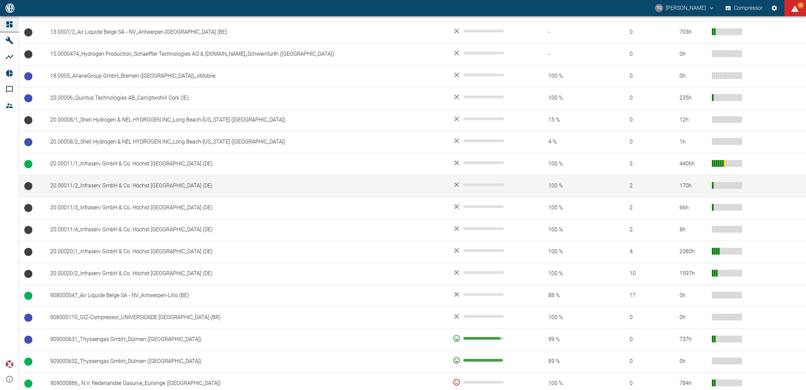
scroll to position [295, 0]
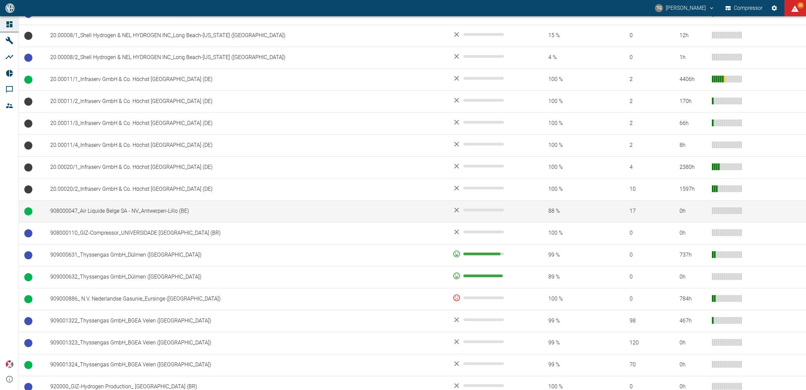
click at [113, 211] on td "908000047_Air Liquide Belge SA - NV_Antwerpen-Lillo (BE)" at bounding box center [246, 211] width 402 height 22
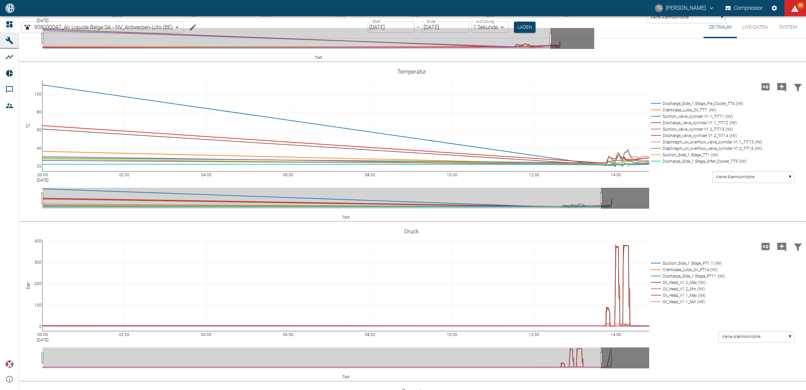
scroll to position [506, 0]
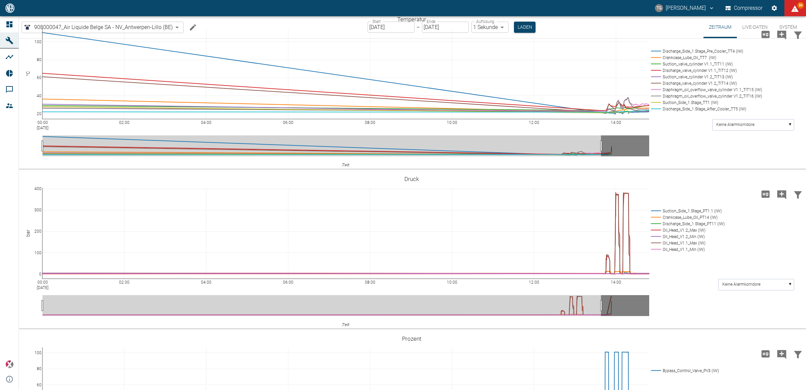
click at [750, 25] on button "Live-Daten" at bounding box center [755, 27] width 36 height 22
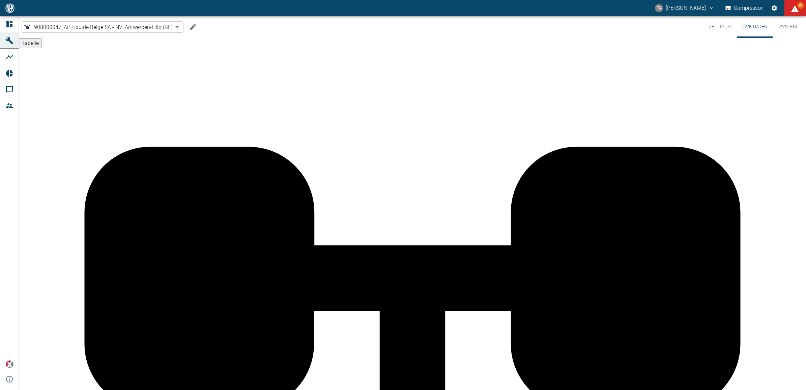
click at [721, 28] on button "Zeitraum" at bounding box center [720, 27] width 33 height 22
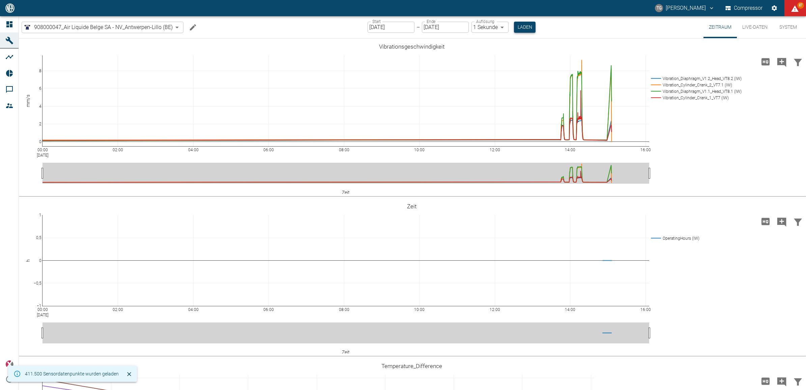
click at [517, 26] on button "Laden" at bounding box center [525, 27] width 22 height 11
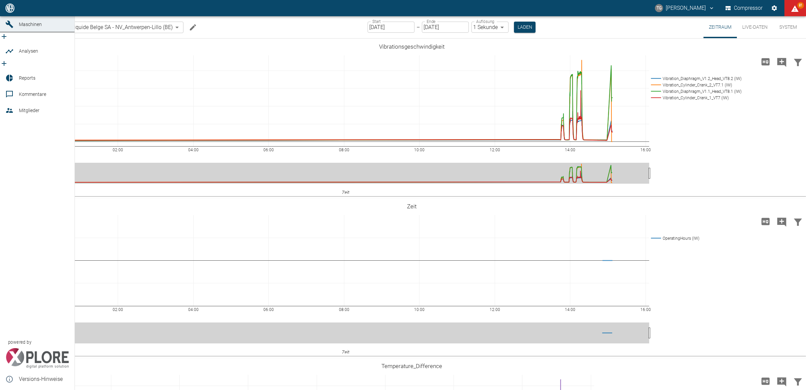
click at [11, 11] on icon at bounding box center [9, 8] width 6 height 6
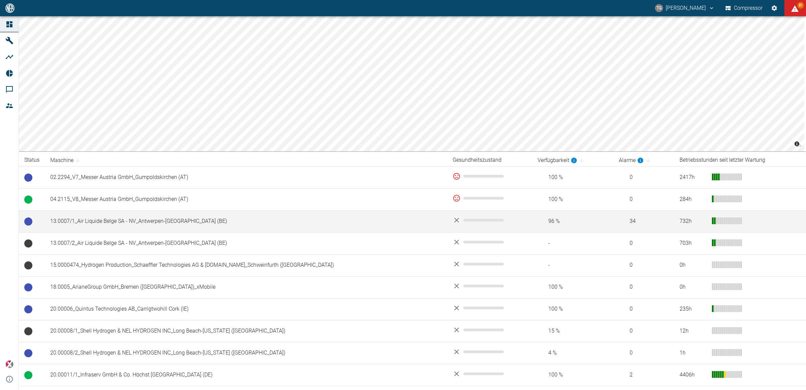
click at [99, 215] on td "13.0007/1_Air Liquide Belge SA - NV_Antwerpen-[GEOGRAPHIC_DATA] (BE)" at bounding box center [246, 221] width 402 height 22
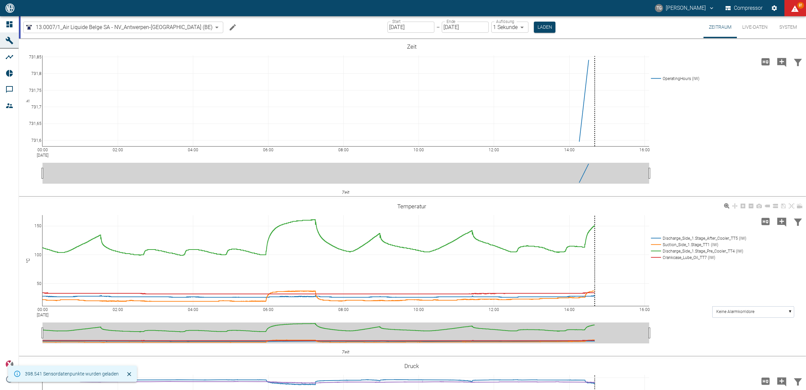
scroll to position [42, 0]
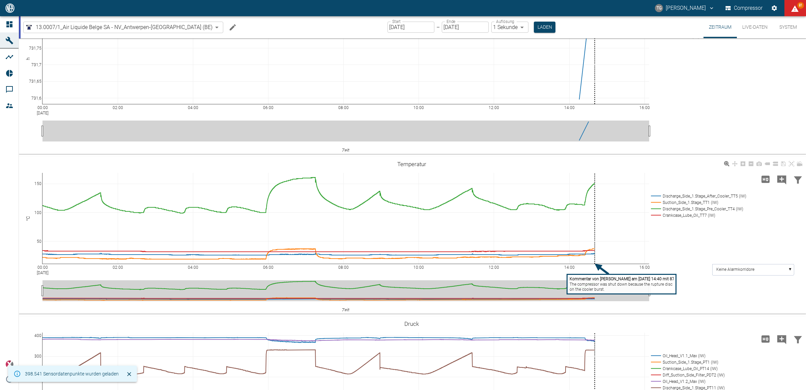
click at [606, 290] on rect at bounding box center [621, 284] width 109 height 20
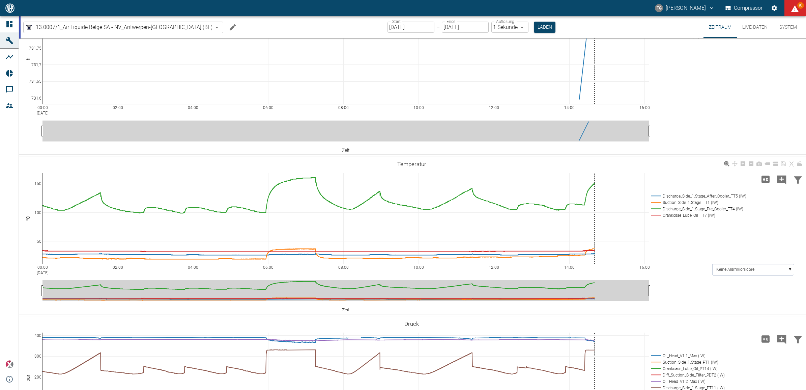
paste textarea "PLC Alarm | // ALARM // Cooling Water Shortage FS1"
type textarea "The compressor was shut down because the rupture disc on the cooler burst. PLC …"
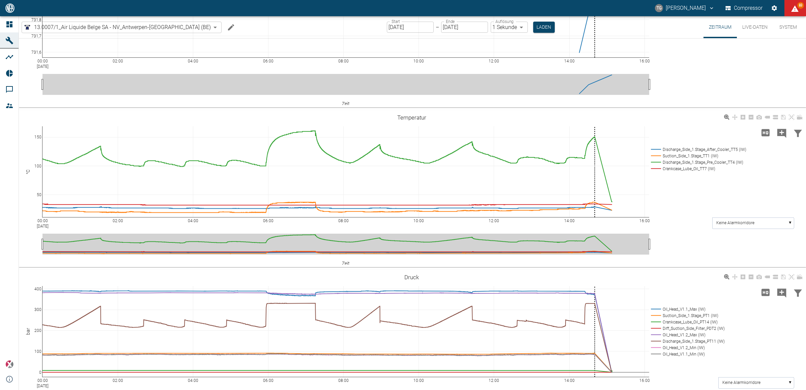
scroll to position [169, 0]
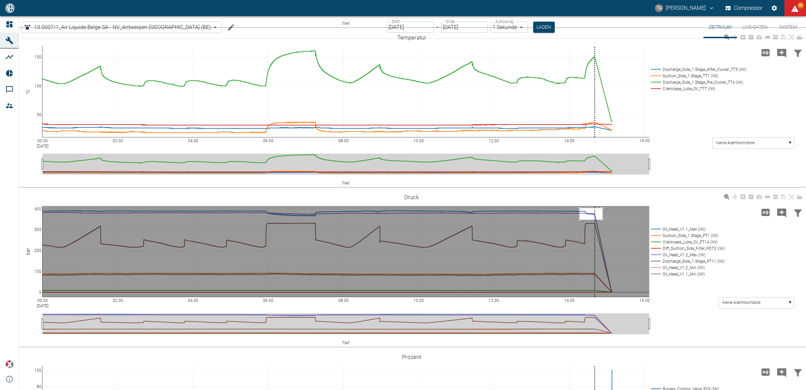
drag, startPoint x: 580, startPoint y: 207, endPoint x: 603, endPoint y: 220, distance: 26.6
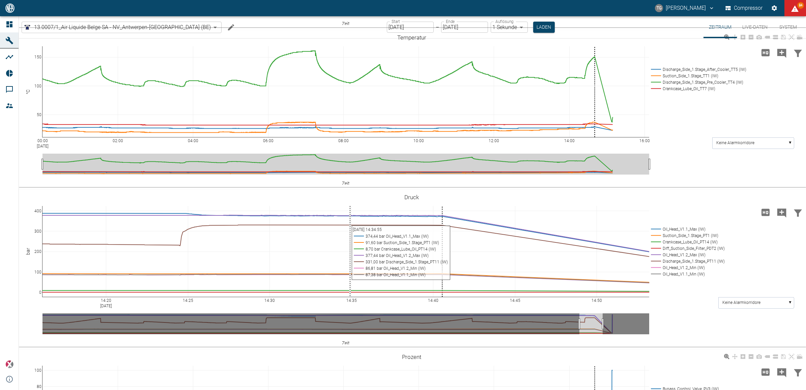
scroll to position [287, 0]
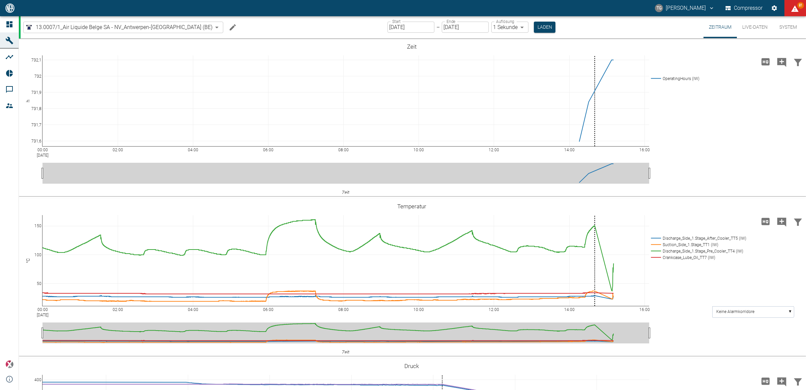
scroll to position [287, 0]
